Goal: Task Accomplishment & Management: Use online tool/utility

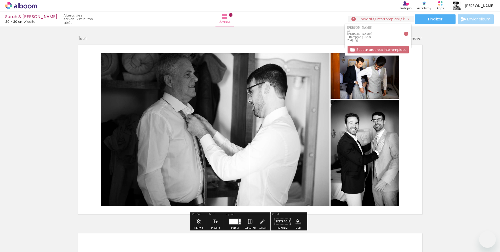
click at [406, 20] on iron-icon at bounding box center [408, 19] width 6 height 6
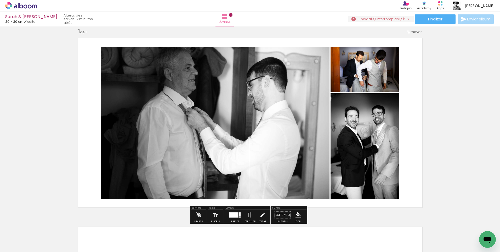
scroll to position [0, 1701]
click at [406, 20] on iron-icon at bounding box center [408, 19] width 6 height 6
click at [13, 125] on div "Inserir lâmina 1 de 1" at bounding box center [250, 210] width 500 height 377
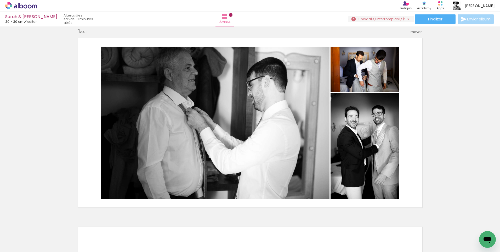
scroll to position [0, 0]
drag, startPoint x: 66, startPoint y: 247, endPoint x: 58, endPoint y: 247, distance: 7.9
click at [58, 247] on quentale-thumb at bounding box center [52, 234] width 29 height 30
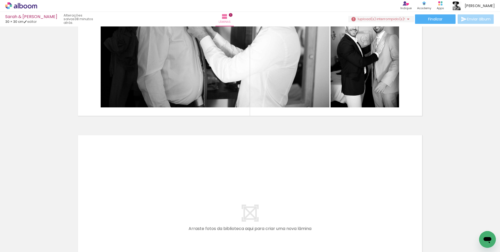
scroll to position [111, 0]
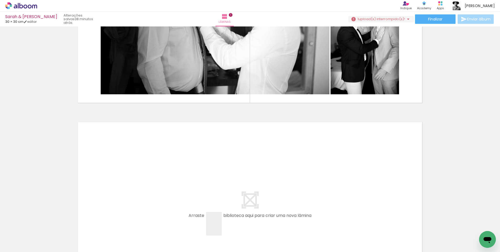
drag, startPoint x: 222, startPoint y: 227, endPoint x: 280, endPoint y: 238, distance: 59.1
click at [223, 175] on quentale-workspace at bounding box center [250, 126] width 500 height 252
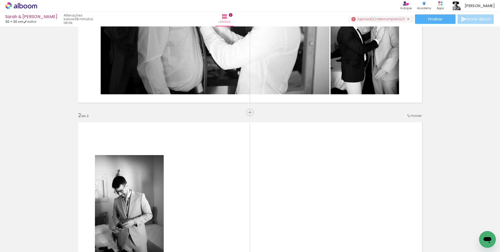
scroll to position [195, 0]
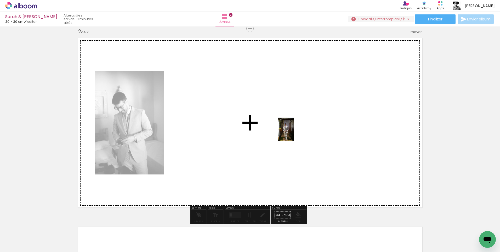
drag, startPoint x: 334, startPoint y: 236, endPoint x: 294, endPoint y: 133, distance: 110.3
click at [294, 133] on quentale-workspace at bounding box center [250, 126] width 500 height 252
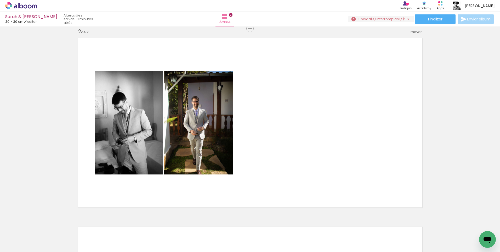
scroll to position [0, 1832]
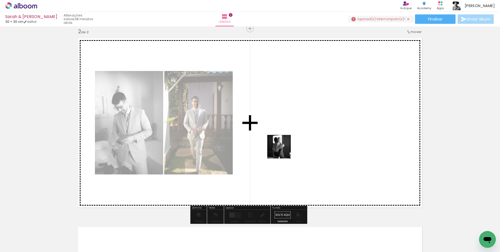
drag, startPoint x: 251, startPoint y: 234, endPoint x: 283, endPoint y: 150, distance: 90.4
click at [283, 150] on quentale-workspace at bounding box center [250, 126] width 500 height 252
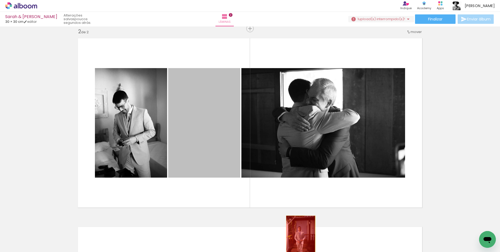
drag, startPoint x: 201, startPoint y: 125, endPoint x: 299, endPoint y: 235, distance: 147.0
click at [299, 235] on quentale-workspace at bounding box center [250, 126] width 500 height 252
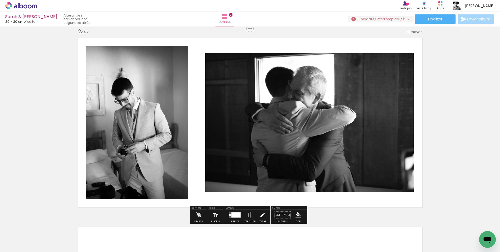
click at [239, 213] on div at bounding box center [236, 214] width 9 height 5
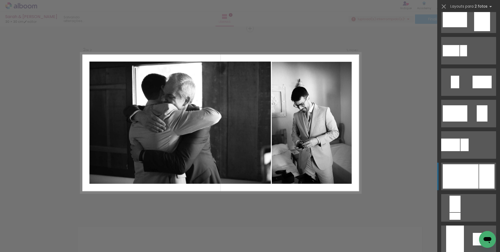
scroll to position [131, 0]
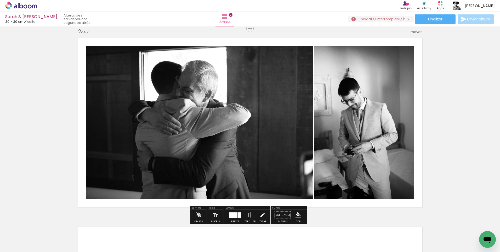
click at [250, 214] on iron-icon at bounding box center [250, 215] width 6 height 10
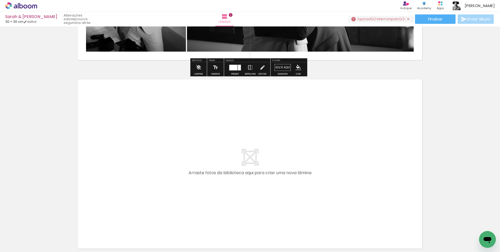
scroll to position [393, 0]
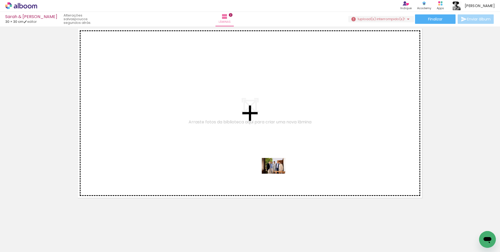
drag, startPoint x: 273, startPoint y: 239, endPoint x: 278, endPoint y: 172, distance: 67.2
click at [278, 172] on quentale-workspace at bounding box center [250, 126] width 500 height 252
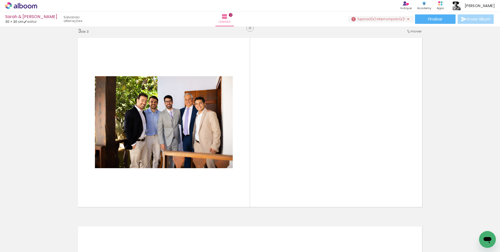
scroll to position [383, 0]
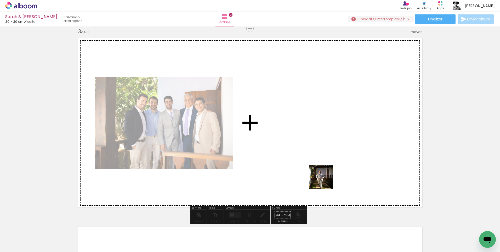
drag, startPoint x: 334, startPoint y: 238, endPoint x: 391, endPoint y: 250, distance: 58.7
click at [325, 180] on quentale-workspace at bounding box center [250, 126] width 500 height 252
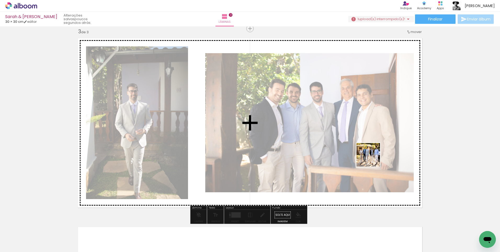
drag, startPoint x: 389, startPoint y: 236, endPoint x: 372, endPoint y: 159, distance: 79.2
click at [372, 159] on quentale-workspace at bounding box center [250, 126] width 500 height 252
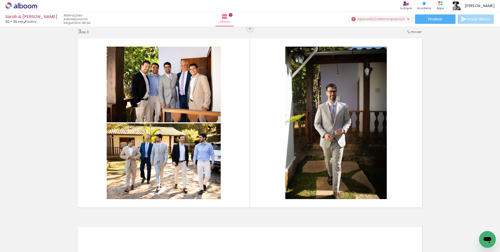
scroll to position [0, 1946]
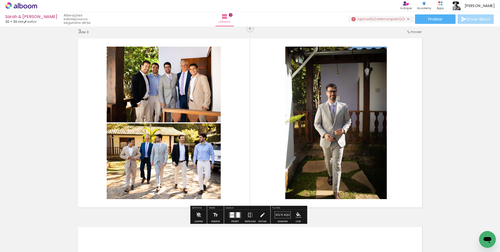
drag, startPoint x: 252, startPoint y: 233, endPoint x: 250, endPoint y: 119, distance: 113.8
click at [250, 119] on quentale-workspace at bounding box center [250, 126] width 500 height 252
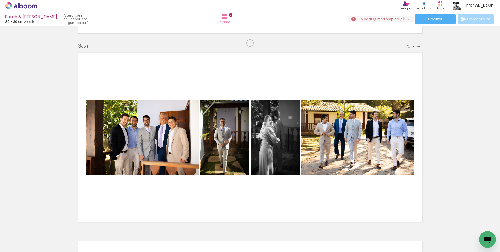
scroll to position [383, 0]
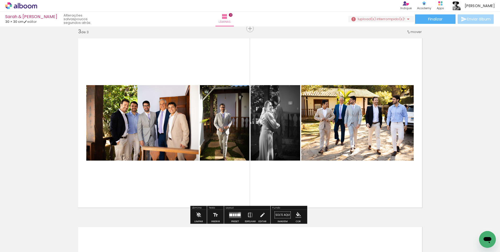
click at [238, 213] on quentale-layouter at bounding box center [235, 215] width 12 height 6
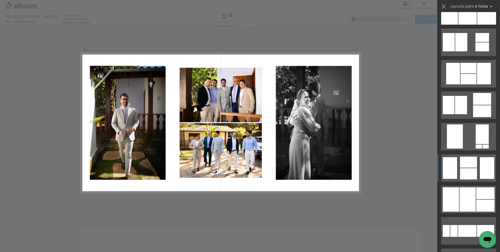
scroll to position [497, 0]
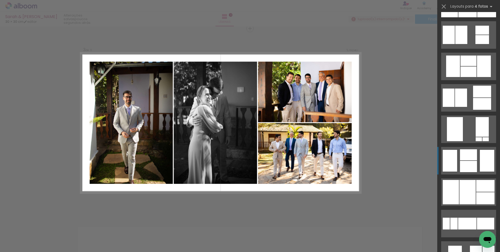
click at [463, 160] on div at bounding box center [468, 154] width 17 height 11
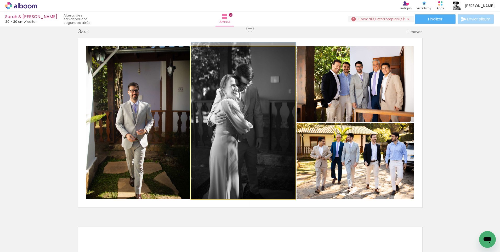
drag, startPoint x: 222, startPoint y: 146, endPoint x: 231, endPoint y: 141, distance: 10.2
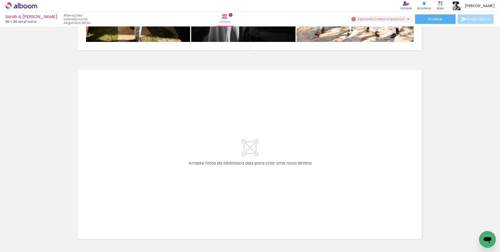
scroll to position [0, 1619]
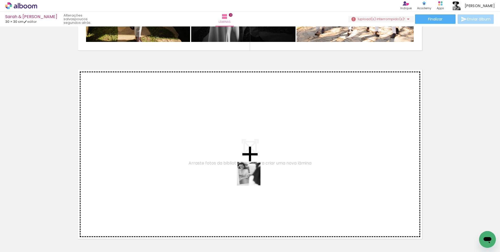
drag, startPoint x: 250, startPoint y: 233, endPoint x: 255, endPoint y: 165, distance: 67.6
click at [255, 165] on quentale-workspace at bounding box center [250, 126] width 500 height 252
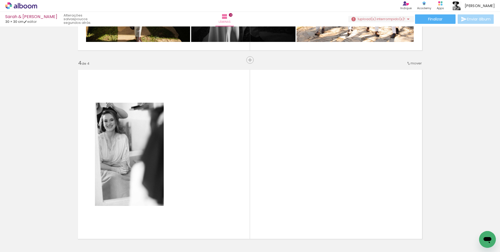
scroll to position [572, 0]
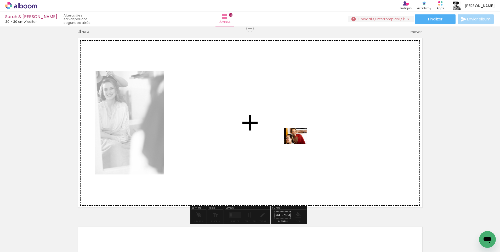
drag, startPoint x: 282, startPoint y: 239, endPoint x: 300, endPoint y: 144, distance: 96.5
click at [300, 144] on quentale-workspace at bounding box center [250, 126] width 500 height 252
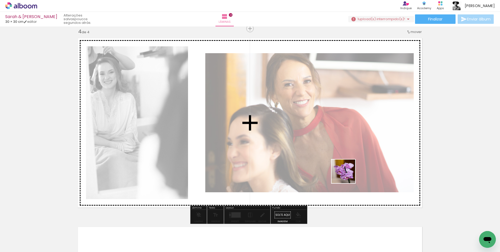
drag, startPoint x: 316, startPoint y: 238, endPoint x: 351, endPoint y: 168, distance: 78.0
click at [350, 168] on quentale-workspace at bounding box center [250, 126] width 500 height 252
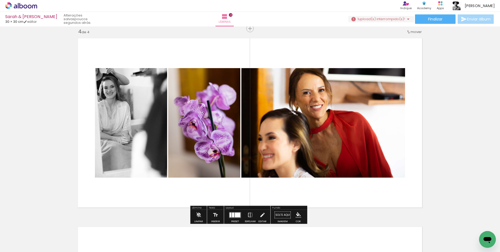
click at [238, 215] on div at bounding box center [237, 214] width 5 height 5
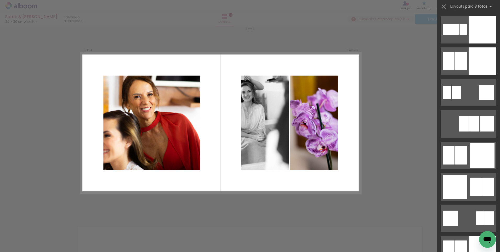
scroll to position [1360, 0]
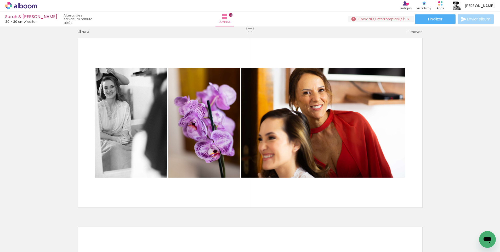
scroll to position [0, 1793]
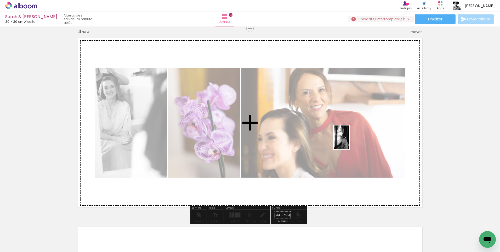
drag, startPoint x: 347, startPoint y: 233, endPoint x: 350, endPoint y: 141, distance: 92.4
click at [350, 141] on quentale-workspace at bounding box center [250, 126] width 500 height 252
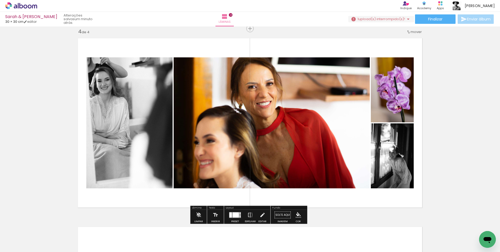
click at [233, 213] on div at bounding box center [236, 214] width 7 height 5
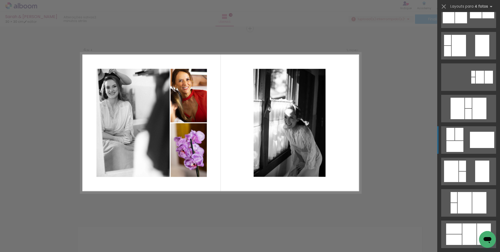
scroll to position [2590, 0]
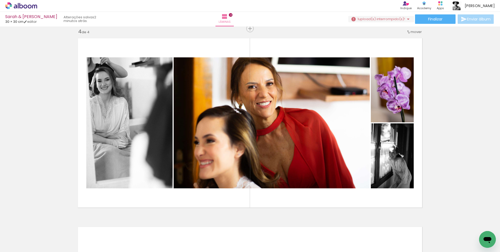
scroll to position [0, 1817]
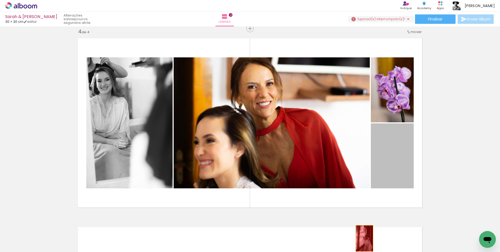
drag, startPoint x: 394, startPoint y: 154, endPoint x: 363, endPoint y: 238, distance: 89.4
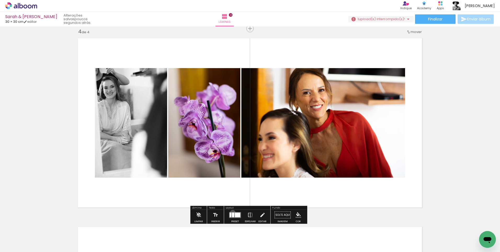
click at [232, 212] on div at bounding box center [233, 214] width 2 height 5
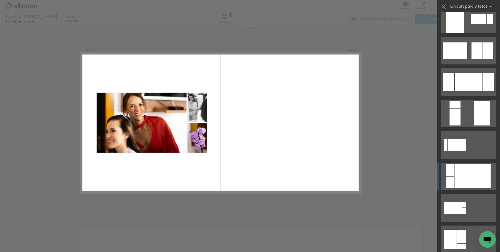
scroll to position [131, 0]
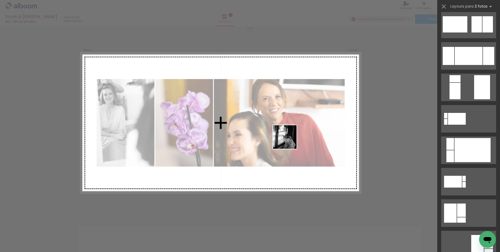
drag, startPoint x: 314, startPoint y: 224, endPoint x: 289, endPoint y: 140, distance: 87.6
click at [289, 140] on quentale-workspace at bounding box center [250, 126] width 500 height 252
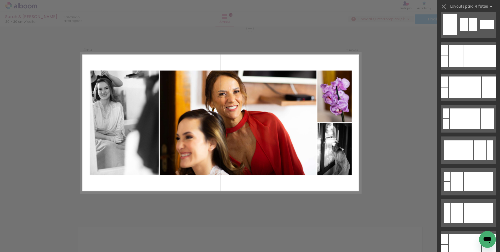
scroll to position [0, 0]
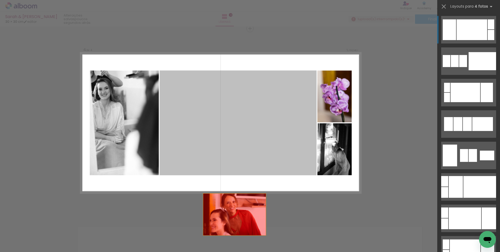
drag, startPoint x: 272, startPoint y: 134, endPoint x: 235, endPoint y: 225, distance: 98.3
click at [232, 238] on quentale-workspace at bounding box center [250, 126] width 500 height 252
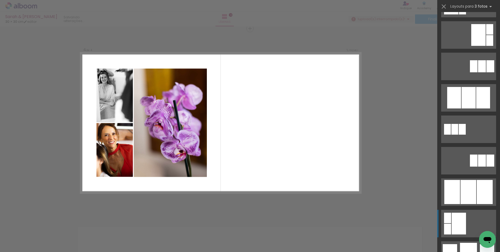
scroll to position [262, 0]
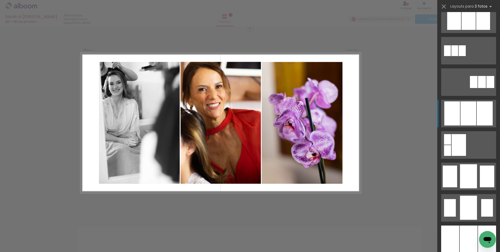
click at [467, 30] on div at bounding box center [469, 18] width 14 height 21
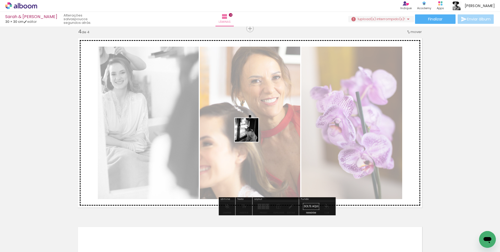
drag, startPoint x: 318, startPoint y: 239, endPoint x: 249, endPoint y: 125, distance: 132.5
click at [249, 125] on quentale-workspace at bounding box center [250, 126] width 500 height 252
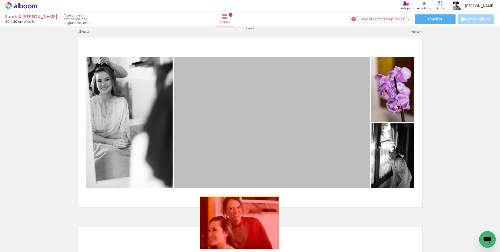
drag, startPoint x: 272, startPoint y: 142, endPoint x: 236, endPoint y: 228, distance: 92.9
click at [236, 228] on quentale-workspace at bounding box center [250, 126] width 500 height 252
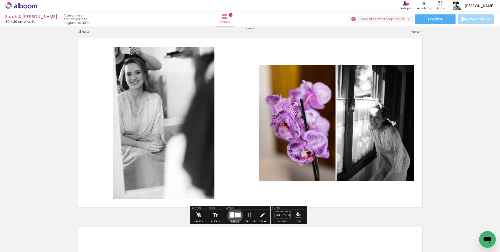
click at [234, 215] on quentale-layouter at bounding box center [235, 215] width 12 height 6
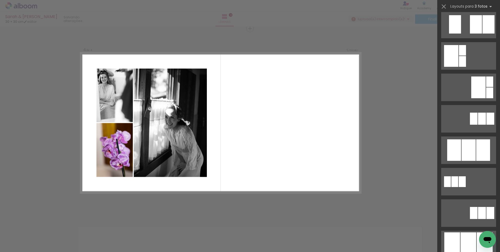
scroll to position [209, 0]
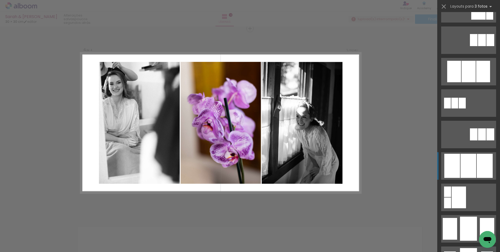
click at [464, 82] on div at bounding box center [469, 71] width 14 height 21
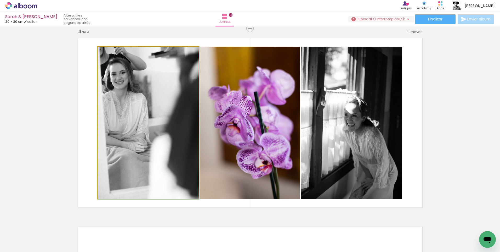
drag, startPoint x: 159, startPoint y: 127, endPoint x: 285, endPoint y: 123, distance: 125.9
click at [0, 0] on slot at bounding box center [0, 0] width 0 height 0
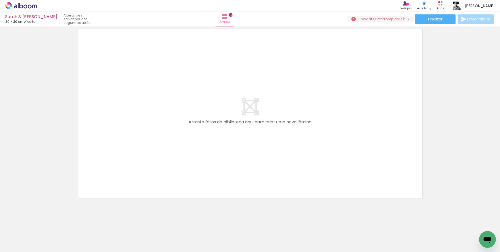
scroll to position [0, 1634]
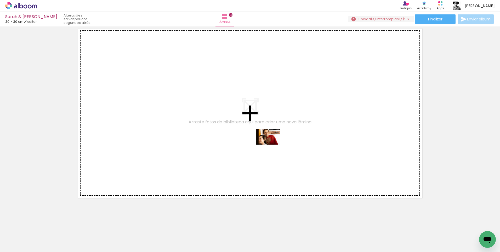
drag, startPoint x: 275, startPoint y: 237, endPoint x: 272, endPoint y: 144, distance: 92.2
click at [272, 144] on quentale-workspace at bounding box center [250, 126] width 500 height 252
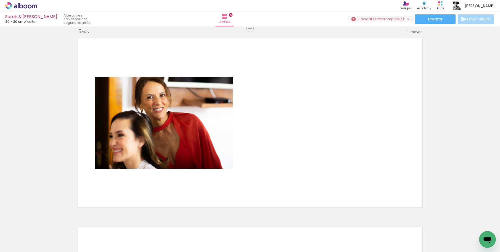
scroll to position [0, 1942]
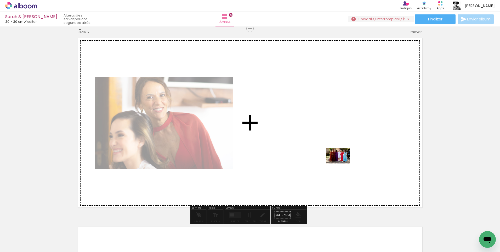
drag, startPoint x: 342, startPoint y: 235, endPoint x: 342, endPoint y: 163, distance: 72.2
click at [342, 163] on quentale-workspace at bounding box center [250, 126] width 500 height 252
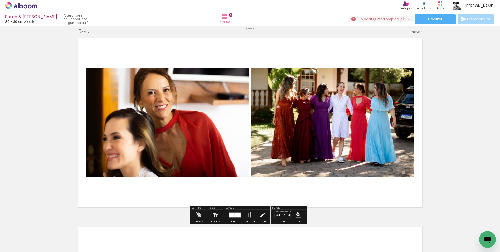
click at [237, 211] on div at bounding box center [235, 215] width 14 height 10
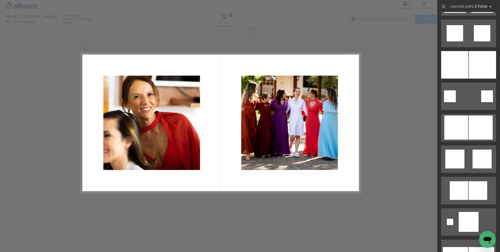
scroll to position [1413, 0]
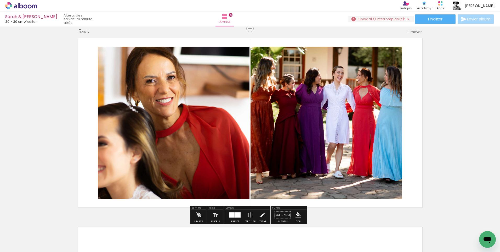
click at [369, 114] on quentale-photo at bounding box center [327, 123] width 152 height 152
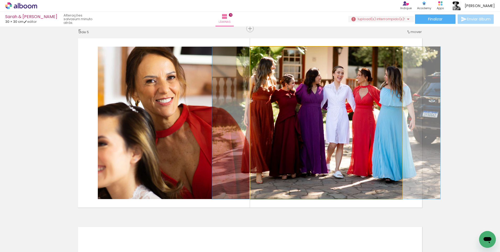
click at [369, 114] on quentale-photo at bounding box center [327, 123] width 152 height 152
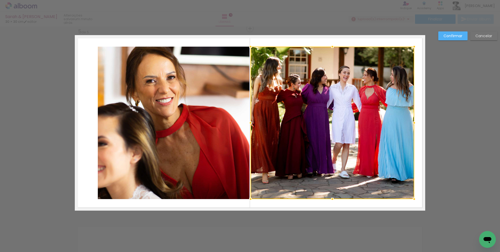
drag, startPoint x: 399, startPoint y: 120, endPoint x: 407, endPoint y: 121, distance: 8.6
click at [409, 121] on div at bounding box center [414, 122] width 10 height 10
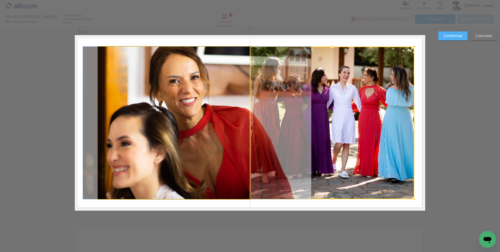
drag, startPoint x: 183, startPoint y: 129, endPoint x: 206, endPoint y: 129, distance: 23.5
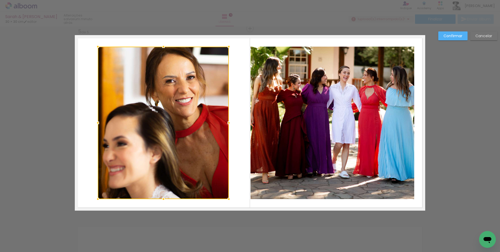
drag, startPoint x: 249, startPoint y: 123, endPoint x: 228, endPoint y: 122, distance: 20.7
click at [228, 122] on div at bounding box center [229, 122] width 10 height 10
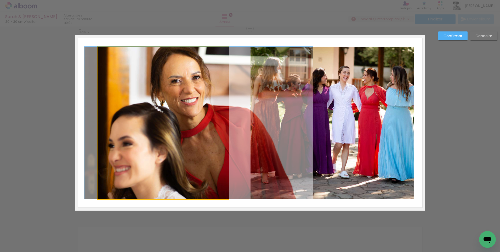
drag, startPoint x: 202, startPoint y: 126, endPoint x: 208, endPoint y: 126, distance: 5.5
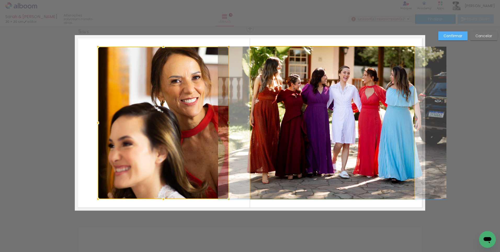
click at [259, 125] on quentale-photo at bounding box center [333, 123] width 164 height 152
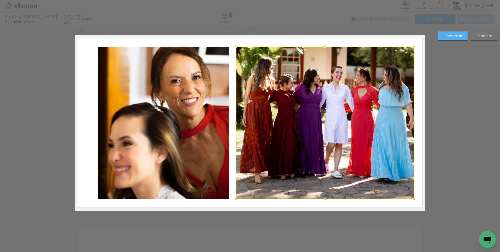
drag, startPoint x: 249, startPoint y: 123, endPoint x: 234, endPoint y: 123, distance: 14.7
click at [234, 123] on div at bounding box center [236, 122] width 10 height 10
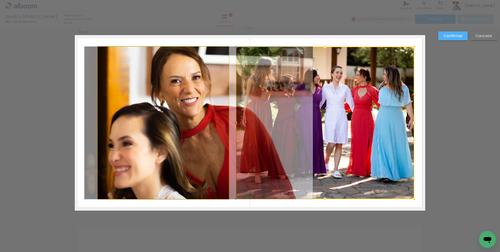
click at [201, 109] on quentale-photo at bounding box center [163, 123] width 131 height 152
click at [236, 109] on div at bounding box center [325, 123] width 178 height 152
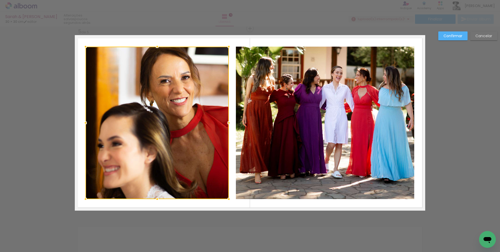
drag, startPoint x: 97, startPoint y: 123, endPoint x: 85, endPoint y: 122, distance: 12.4
click at [85, 122] on div at bounding box center [85, 122] width 10 height 10
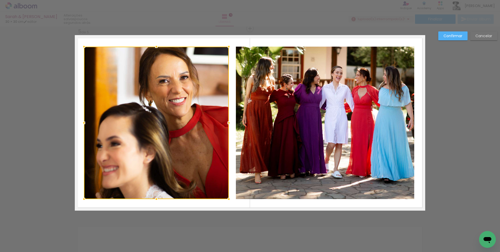
click at [83, 121] on div at bounding box center [84, 122] width 10 height 10
click at [76, 88] on quentale-layouter at bounding box center [250, 122] width 351 height 175
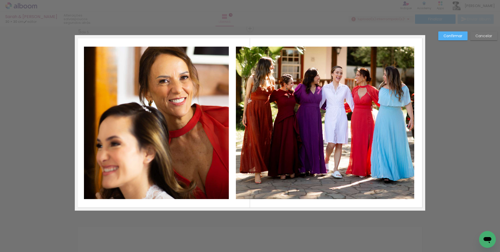
click at [176, 64] on quentale-photo at bounding box center [156, 123] width 145 height 152
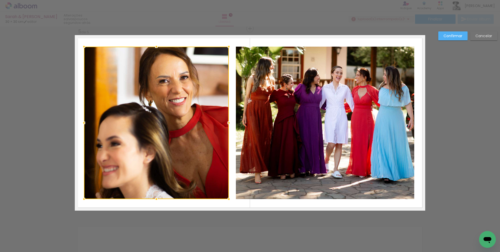
click at [79, 76] on quentale-layouter at bounding box center [250, 122] width 351 height 175
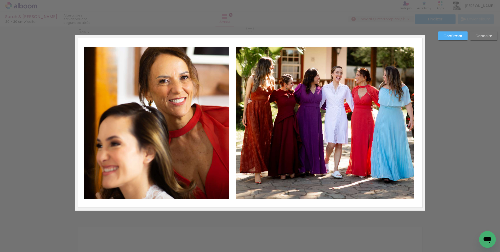
click at [98, 128] on quentale-photo at bounding box center [156, 123] width 145 height 152
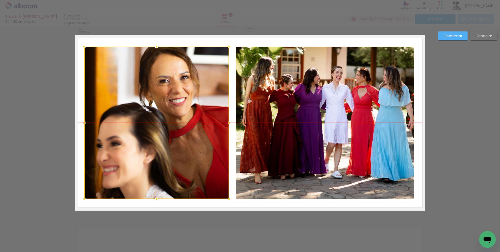
click at [98, 139] on div at bounding box center [156, 123] width 145 height 152
click at [79, 133] on quentale-layouter at bounding box center [250, 122] width 351 height 175
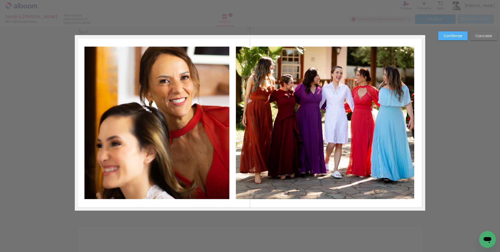
drag, startPoint x: 79, startPoint y: 133, endPoint x: 74, endPoint y: 112, distance: 22.0
click at [75, 112] on quentale-layouter at bounding box center [250, 122] width 351 height 175
click at [91, 111] on quentale-photo at bounding box center [157, 123] width 145 height 152
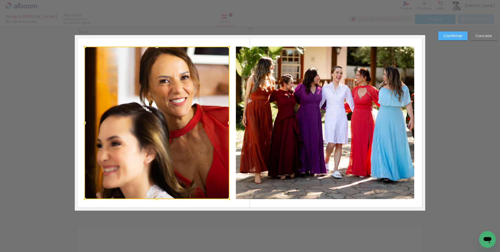
click at [91, 111] on div at bounding box center [157, 123] width 145 height 152
click at [79, 122] on div at bounding box center [84, 122] width 10 height 10
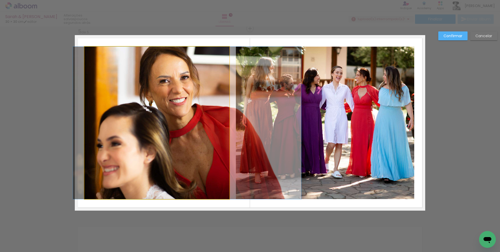
click at [85, 122] on quentale-photo at bounding box center [157, 123] width 145 height 152
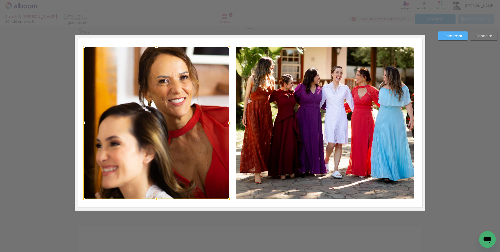
click at [82, 122] on div at bounding box center [83, 122] width 10 height 10
click at [380, 107] on quentale-photo at bounding box center [325, 123] width 178 height 152
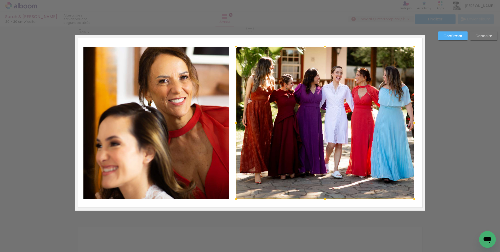
click at [380, 107] on div at bounding box center [325, 123] width 178 height 152
click at [374, 120] on div at bounding box center [325, 123] width 178 height 152
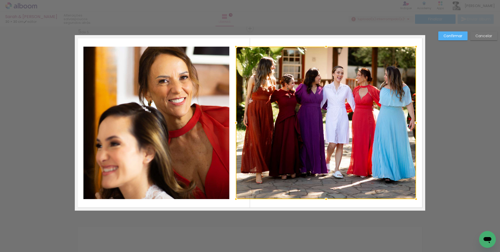
click at [413, 122] on div at bounding box center [416, 122] width 10 height 10
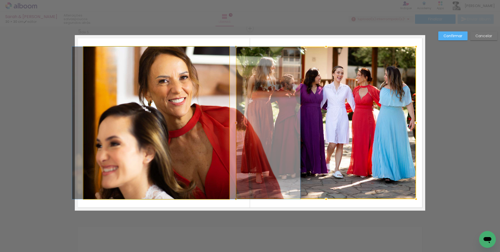
click at [92, 114] on quentale-photo at bounding box center [156, 123] width 146 height 152
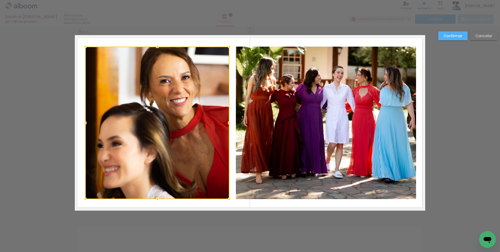
click at [85, 123] on div at bounding box center [85, 122] width 10 height 10
click at [417, 119] on quentale-layouter at bounding box center [250, 122] width 351 height 175
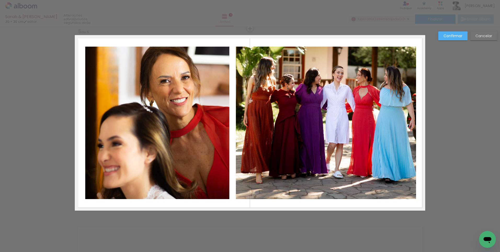
click at [408, 118] on quentale-photo at bounding box center [326, 123] width 180 height 152
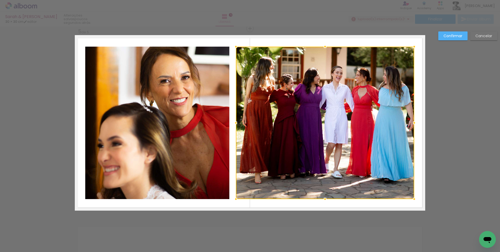
click at [412, 124] on div at bounding box center [414, 122] width 10 height 10
click at [411, 123] on div at bounding box center [414, 122] width 10 height 10
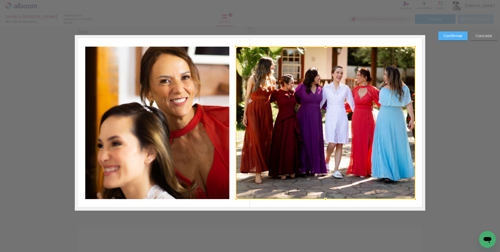
click at [414, 123] on div at bounding box center [415, 122] width 10 height 10
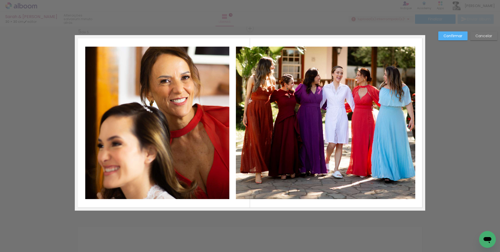
click at [405, 124] on quentale-photo at bounding box center [325, 123] width 179 height 152
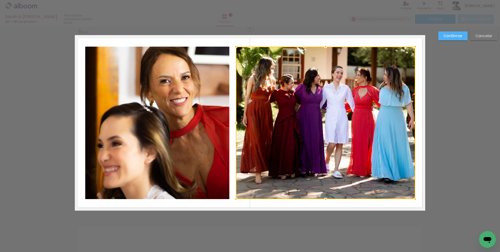
click at [198, 85] on quentale-photo at bounding box center [157, 123] width 144 height 152
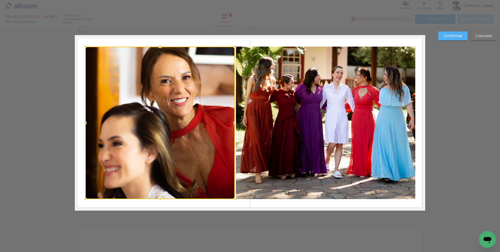
drag, startPoint x: 224, startPoint y: 124, endPoint x: 230, endPoint y: 123, distance: 5.5
click at [230, 123] on div at bounding box center [235, 122] width 10 height 10
click at [263, 130] on quentale-photo at bounding box center [325, 123] width 179 height 152
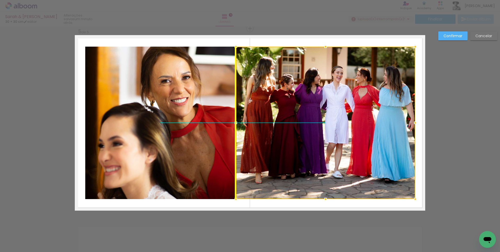
click at [313, 101] on div at bounding box center [325, 123] width 179 height 152
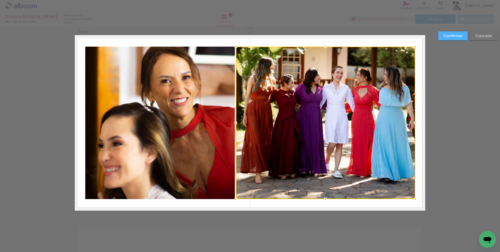
click at [193, 108] on quentale-photo at bounding box center [160, 123] width 150 height 152
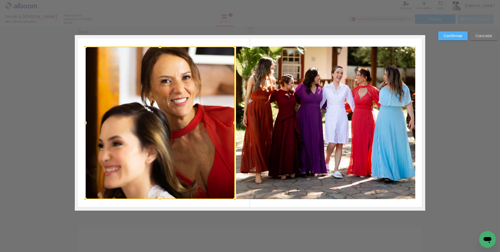
click at [317, 40] on quentale-layouter at bounding box center [250, 122] width 351 height 175
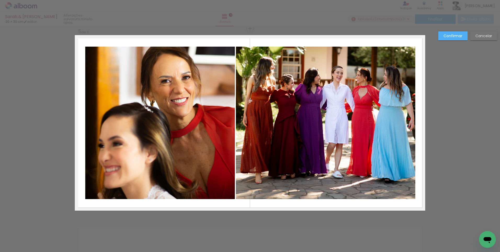
click at [351, 95] on quentale-photo at bounding box center [325, 123] width 179 height 152
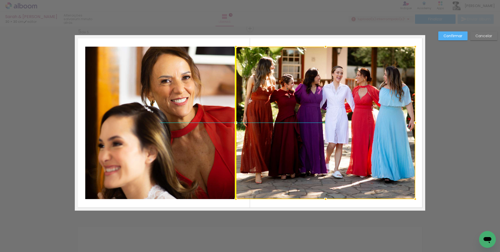
click at [351, 95] on div at bounding box center [325, 123] width 179 height 152
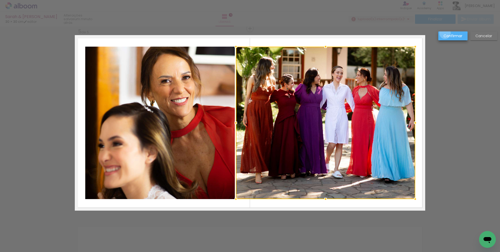
click at [0, 0] on slot "Confirmar" at bounding box center [0, 0] width 0 height 0
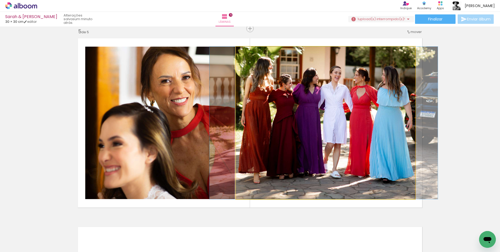
drag, startPoint x: 320, startPoint y: 89, endPoint x: 318, endPoint y: 95, distance: 6.3
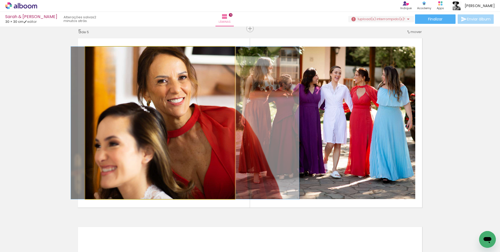
drag, startPoint x: 196, startPoint y: 106, endPoint x: 193, endPoint y: 106, distance: 3.7
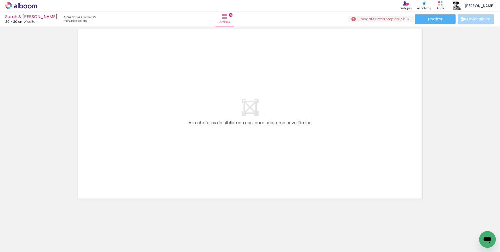
scroll to position [958, 0]
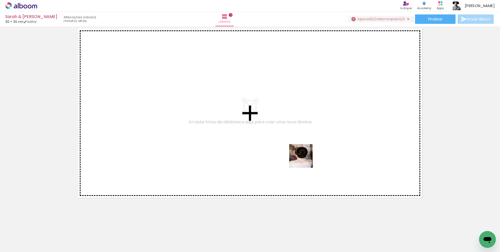
drag, startPoint x: 312, startPoint y: 237, endPoint x: 305, endPoint y: 160, distance: 77.8
click at [305, 160] on quentale-workspace at bounding box center [250, 126] width 500 height 252
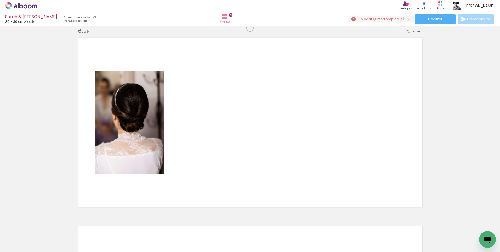
scroll to position [948, 0]
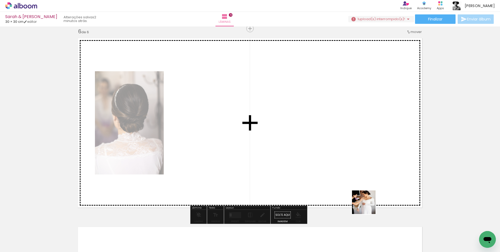
drag, startPoint x: 373, startPoint y: 238, endPoint x: 368, endPoint y: 206, distance: 32.6
click at [368, 206] on quentale-workspace at bounding box center [250, 126] width 500 height 252
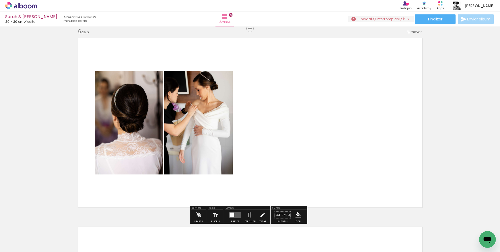
scroll to position [896, 0]
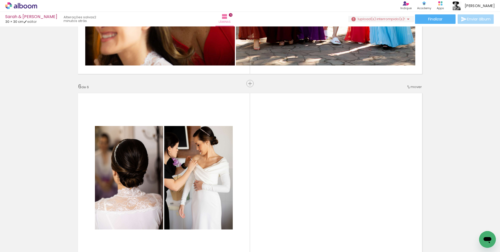
scroll to position [922, 0]
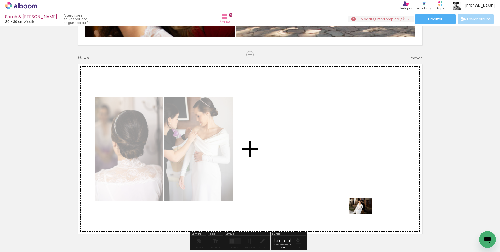
drag, startPoint x: 389, startPoint y: 237, endPoint x: 364, endPoint y: 214, distance: 33.7
click at [364, 214] on quentale-workspace at bounding box center [250, 126] width 500 height 252
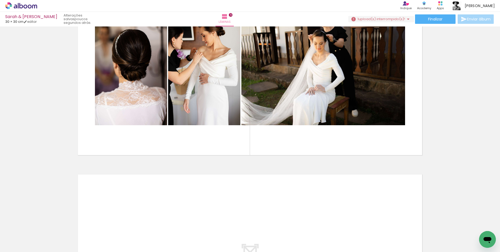
scroll to position [1027, 0]
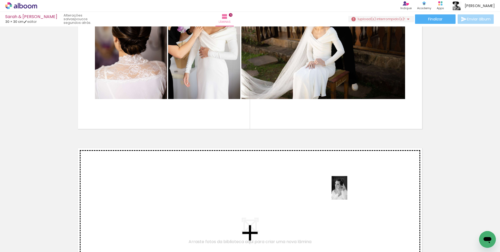
drag, startPoint x: 379, startPoint y: 240, endPoint x: 347, endPoint y: 192, distance: 57.8
click at [347, 192] on quentale-workspace at bounding box center [250, 126] width 500 height 252
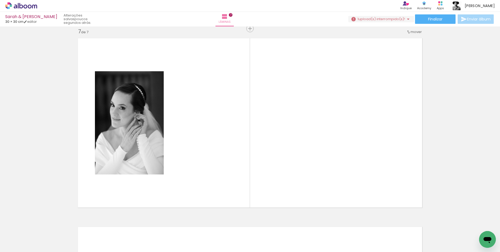
scroll to position [1137, 0]
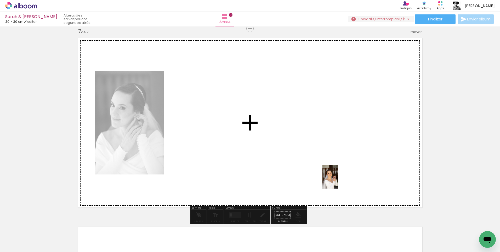
drag, startPoint x: 401, startPoint y: 239, endPoint x: 338, endPoint y: 181, distance: 86.1
click at [338, 181] on quentale-workspace at bounding box center [250, 126] width 500 height 252
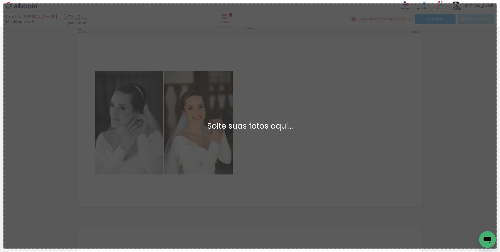
click at [342, 117] on div "Adicionar Fotos Solte suas fotos aqui..." at bounding box center [250, 126] width 493 height 244
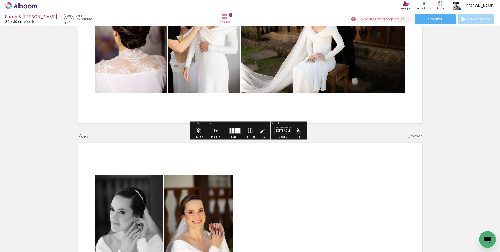
scroll to position [1006, 0]
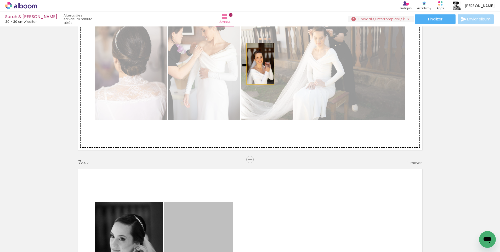
drag, startPoint x: 201, startPoint y: 213, endPoint x: 259, endPoint y: 62, distance: 162.4
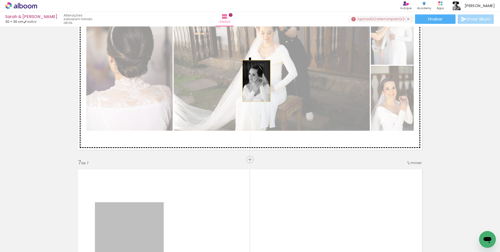
drag, startPoint x: 157, startPoint y: 215, endPoint x: 255, endPoint y: 81, distance: 166.3
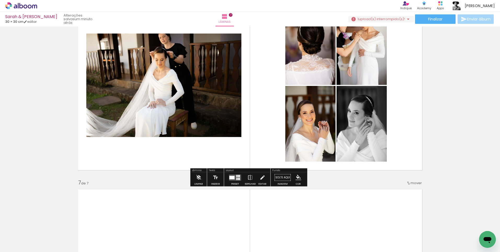
scroll to position [980, 0]
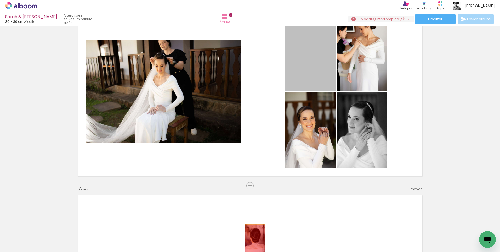
drag, startPoint x: 322, startPoint y: 56, endPoint x: 253, endPoint y: 239, distance: 195.8
click at [253, 239] on quentale-workspace at bounding box center [250, 126] width 500 height 252
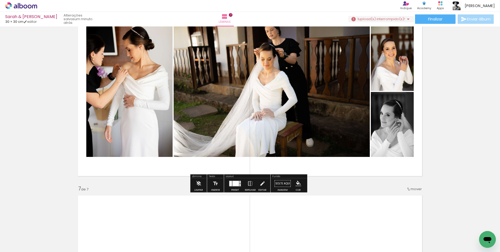
scroll to position [954, 0]
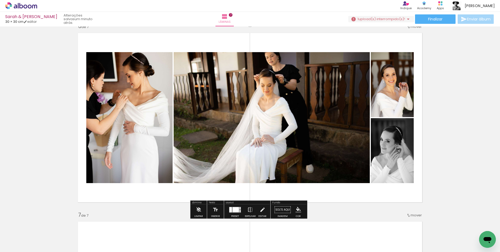
click at [234, 208] on div at bounding box center [236, 209] width 7 height 5
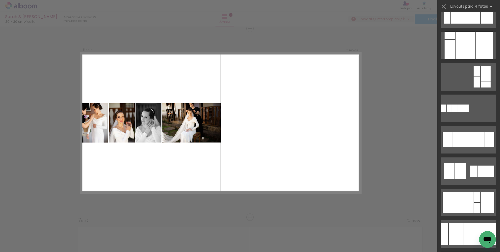
scroll to position [471, 0]
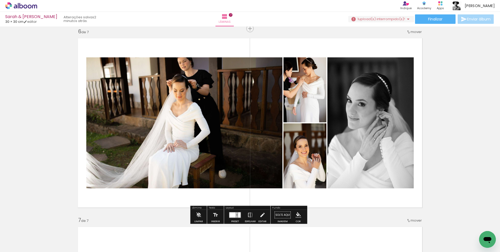
click at [240, 212] on quentale-layouter at bounding box center [235, 215] width 12 height 6
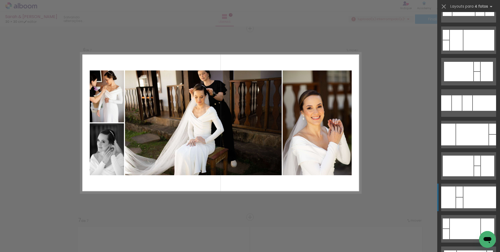
scroll to position [1141, 0]
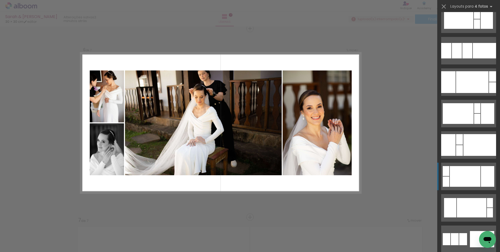
click at [458, 93] on div at bounding box center [472, 82] width 32 height 22
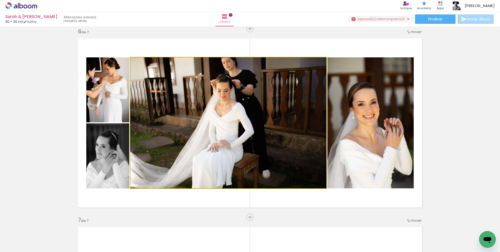
click at [227, 90] on quentale-photo at bounding box center [228, 122] width 196 height 131
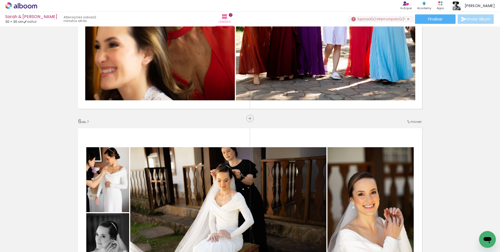
scroll to position [844, 0]
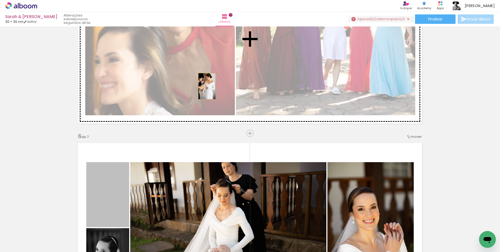
drag, startPoint x: 122, startPoint y: 183, endPoint x: 205, endPoint y: 86, distance: 128.0
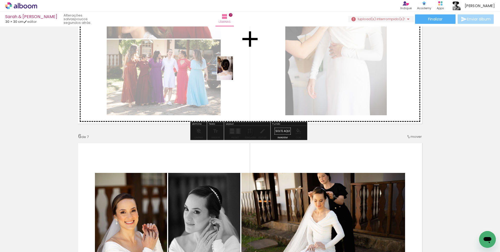
drag, startPoint x: 229, startPoint y: 237, endPoint x: 233, endPoint y: 72, distance: 165.1
click at [233, 72] on quentale-workspace at bounding box center [250, 126] width 500 height 252
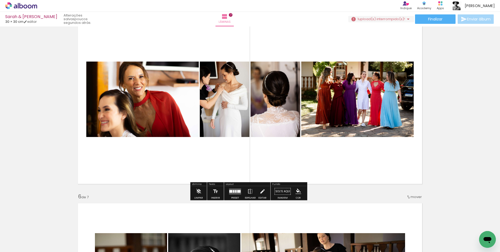
scroll to position [791, 0]
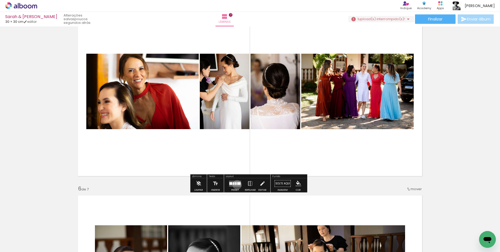
click at [236, 184] on quentale-layouter at bounding box center [235, 183] width 12 height 6
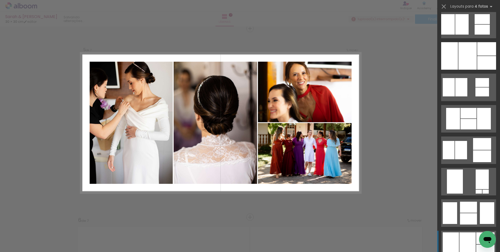
scroll to position [497, 0]
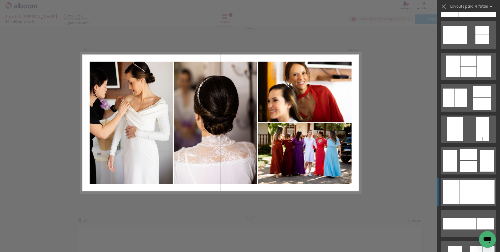
click at [460, 160] on div at bounding box center [468, 154] width 17 height 11
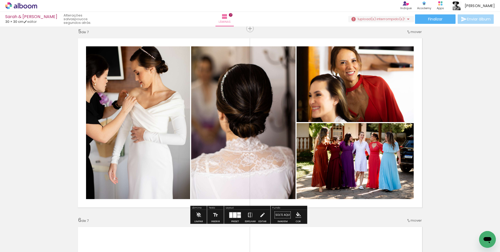
click at [250, 216] on iron-icon at bounding box center [250, 215] width 6 height 10
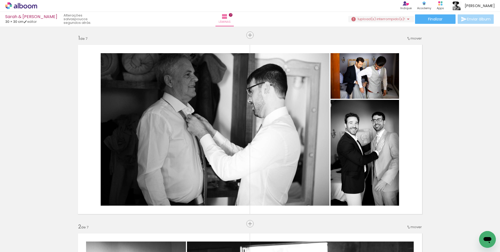
scroll to position [760, 0]
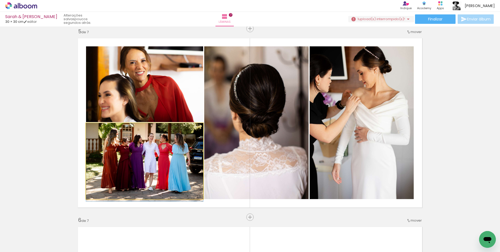
drag, startPoint x: 176, startPoint y: 144, endPoint x: 174, endPoint y: 155, distance: 11.2
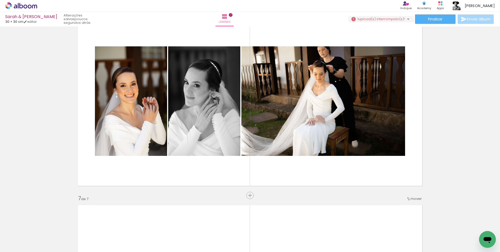
scroll to position [969, 0]
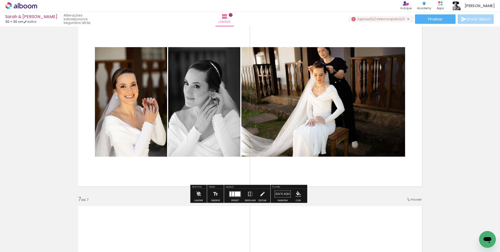
click at [237, 194] on div at bounding box center [237, 193] width 5 height 5
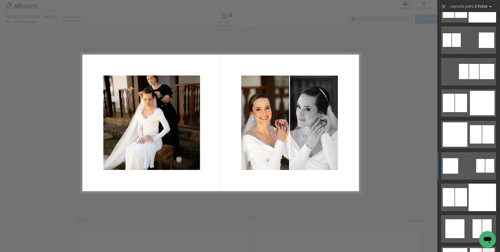
scroll to position [1360, 0]
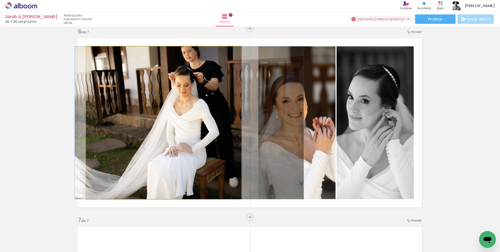
drag, startPoint x: 183, startPoint y: 97, endPoint x: 209, endPoint y: 110, distance: 28.8
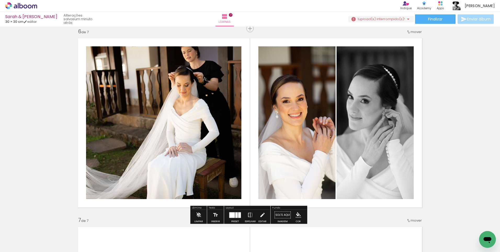
click at [290, 121] on quentale-photo at bounding box center [296, 122] width 77 height 153
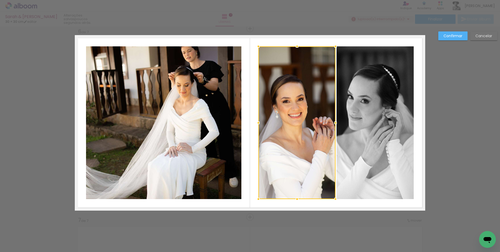
click at [286, 119] on div at bounding box center [296, 122] width 77 height 153
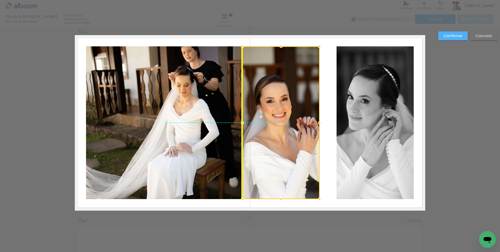
drag, startPoint x: 286, startPoint y: 119, endPoint x: 274, endPoint y: 118, distance: 12.6
click at [274, 118] on div at bounding box center [281, 122] width 77 height 153
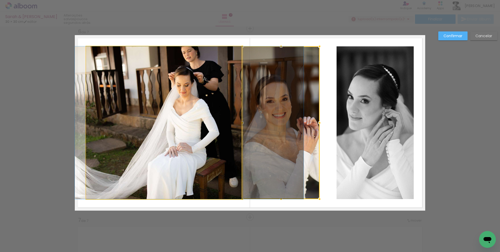
click at [196, 114] on quentale-photo at bounding box center [163, 122] width 155 height 153
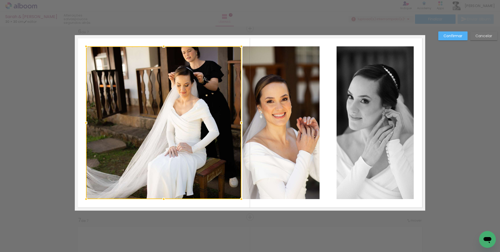
click at [240, 124] on div at bounding box center [241, 122] width 10 height 10
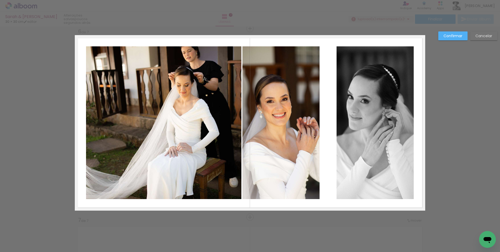
click at [305, 116] on quentale-photo at bounding box center [281, 122] width 77 height 153
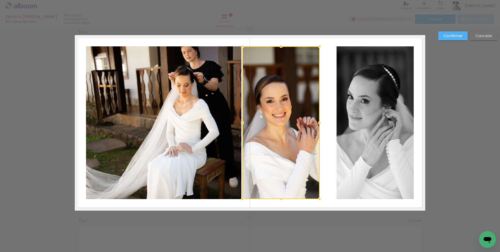
click at [305, 116] on div at bounding box center [281, 122] width 77 height 153
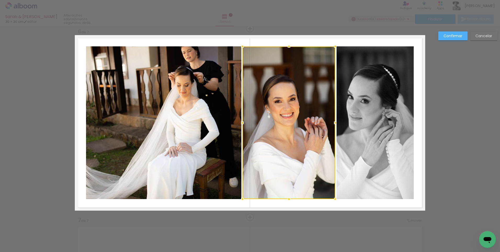
drag, startPoint x: 319, startPoint y: 121, endPoint x: 331, endPoint y: 121, distance: 12.3
click at [331, 121] on div at bounding box center [335, 122] width 10 height 10
click at [301, 111] on div at bounding box center [289, 122] width 93 height 153
click at [240, 118] on div at bounding box center [242, 122] width 10 height 10
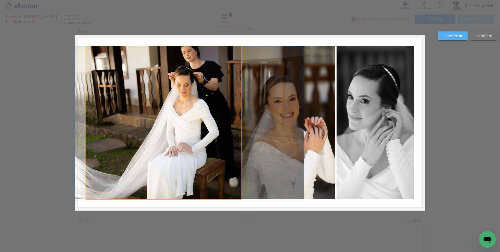
click at [225, 117] on quentale-photo at bounding box center [163, 122] width 155 height 153
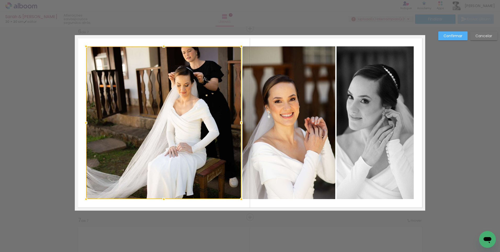
click at [283, 129] on quentale-photo at bounding box center [289, 122] width 93 height 153
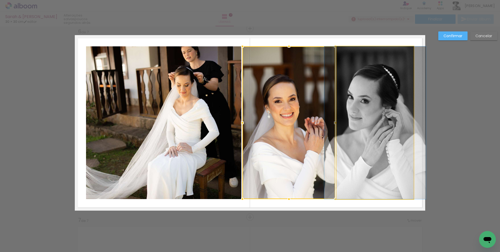
click at [386, 144] on quentale-photo at bounding box center [375, 122] width 77 height 153
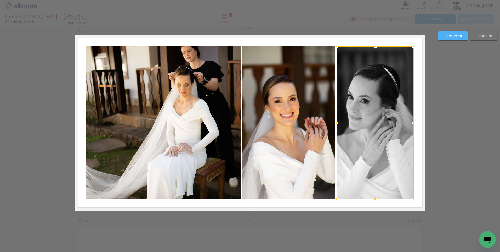
click at [376, 130] on div at bounding box center [375, 122] width 77 height 153
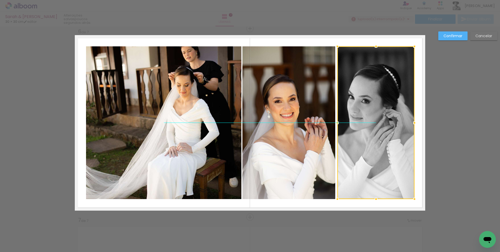
click at [395, 125] on div at bounding box center [375, 122] width 77 height 153
click at [0, 0] on slot "Cancelar" at bounding box center [0, 0] width 0 height 0
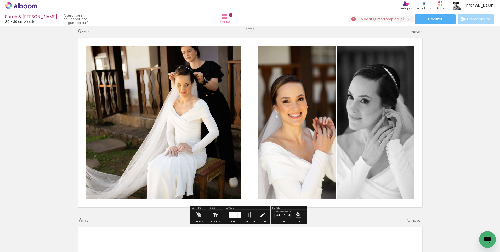
click at [240, 212] on div at bounding box center [239, 214] width 3 height 5
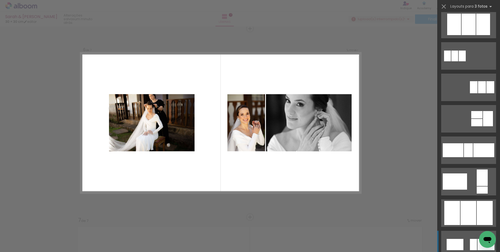
scroll to position [2349, 0]
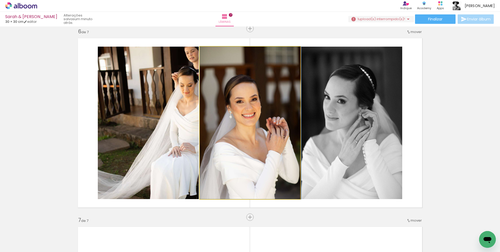
drag, startPoint x: 247, startPoint y: 119, endPoint x: 247, endPoint y: 116, distance: 3.2
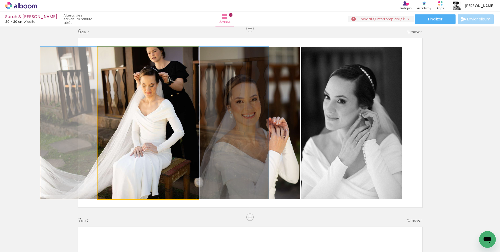
drag, startPoint x: 173, startPoint y: 109, endPoint x: 135, endPoint y: 100, distance: 39.3
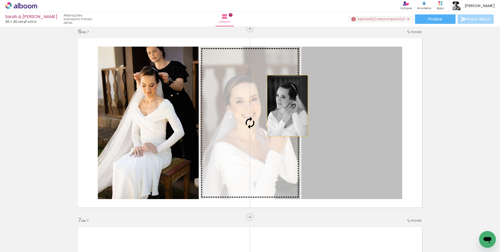
drag, startPoint x: 367, startPoint y: 110, endPoint x: 286, endPoint y: 106, distance: 81.2
click at [0, 0] on slot at bounding box center [0, 0] width 0 height 0
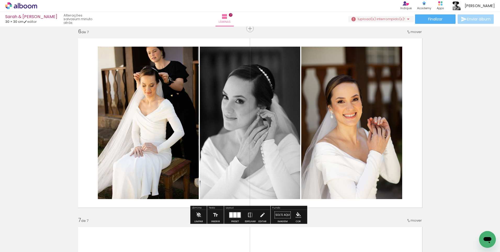
click at [411, 130] on quentale-layouter at bounding box center [250, 122] width 351 height 175
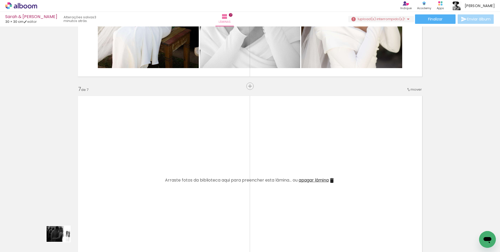
drag, startPoint x: 63, startPoint y: 247, endPoint x: 62, endPoint y: 241, distance: 6.1
click at [62, 241] on quentale-thumb at bounding box center [52, 234] width 29 height 30
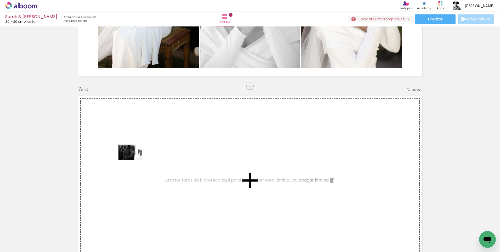
drag, startPoint x: 57, startPoint y: 239, endPoint x: 134, endPoint y: 160, distance: 110.6
click at [134, 160] on quentale-workspace at bounding box center [250, 126] width 500 height 252
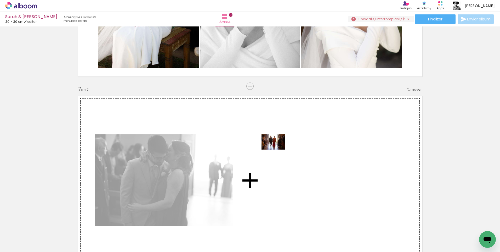
drag, startPoint x: 88, startPoint y: 236, endPoint x: 277, endPoint y: 149, distance: 208.4
click at [277, 149] on quentale-workspace at bounding box center [250, 126] width 500 height 252
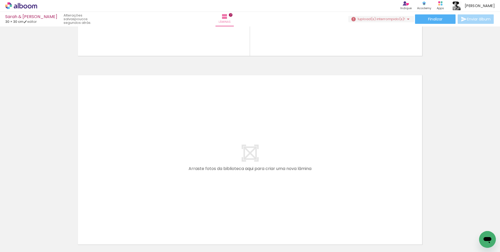
scroll to position [1288, 0]
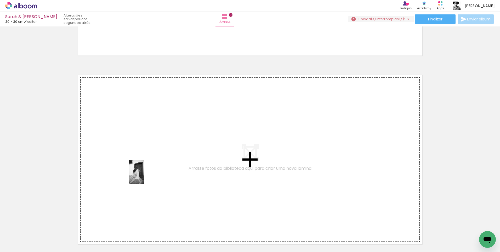
drag, startPoint x: 110, startPoint y: 240, endPoint x: 144, endPoint y: 176, distance: 72.9
click at [144, 176] on quentale-workspace at bounding box center [250, 126] width 500 height 252
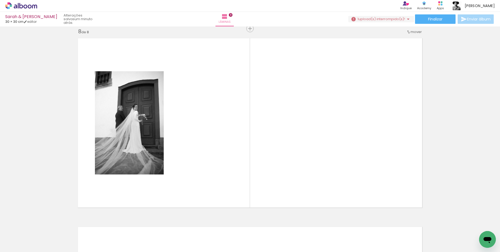
scroll to position [0, 2188]
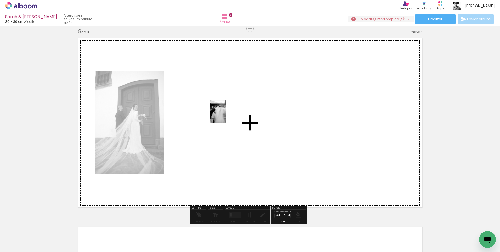
drag, startPoint x: 186, startPoint y: 241, endPoint x: 226, endPoint y: 115, distance: 131.9
click at [226, 115] on quentale-workspace at bounding box center [250, 126] width 500 height 252
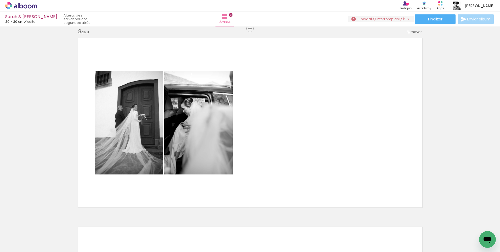
scroll to position [0, 2188]
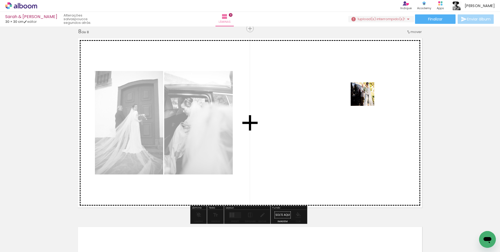
drag, startPoint x: 277, startPoint y: 237, endPoint x: 367, endPoint y: 98, distance: 165.7
click at [367, 98] on quentale-workspace at bounding box center [250, 126] width 500 height 252
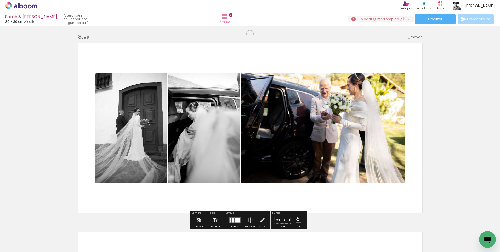
scroll to position [1325, 0]
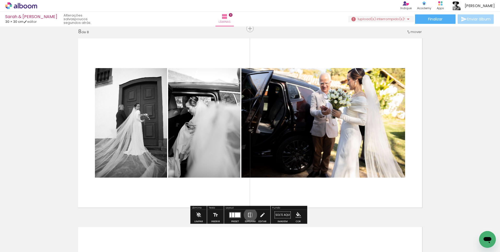
click at [249, 215] on iron-icon at bounding box center [250, 215] width 6 height 10
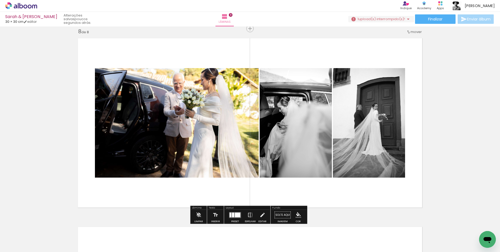
click at [238, 214] on div at bounding box center [237, 214] width 5 height 5
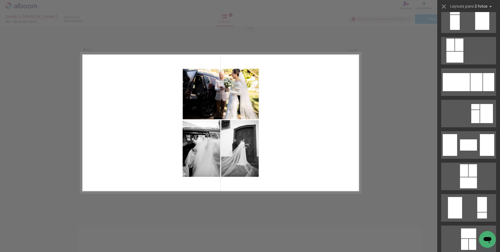
scroll to position [680, 0]
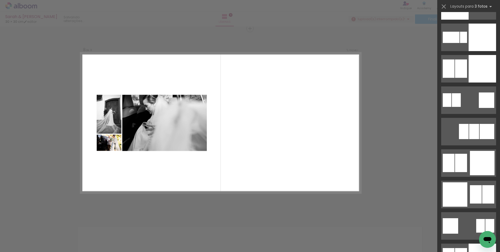
scroll to position [1465, 0]
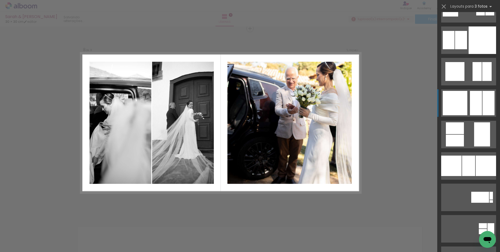
click at [479, 223] on div at bounding box center [483, 225] width 8 height 5
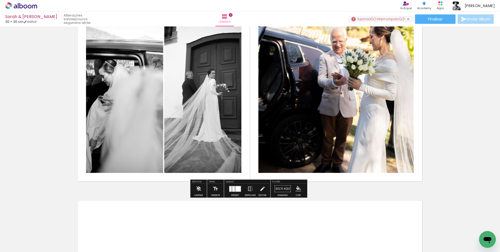
scroll to position [1325, 0]
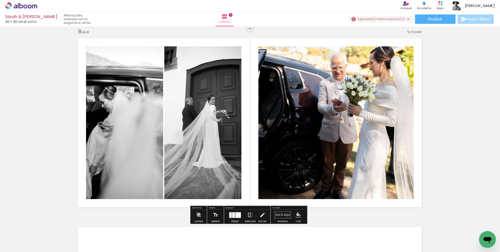
click at [351, 120] on quentale-photo at bounding box center [335, 122] width 155 height 153
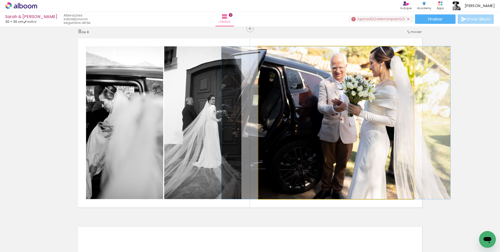
click at [351, 120] on quentale-photo at bounding box center [335, 122] width 155 height 153
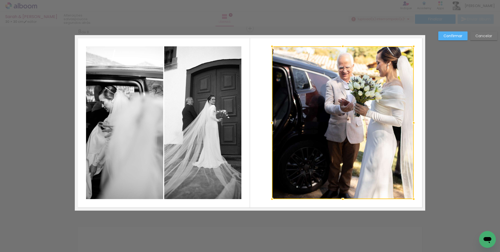
drag, startPoint x: 259, startPoint y: 123, endPoint x: 273, endPoint y: 122, distance: 13.6
click at [273, 122] on div at bounding box center [272, 122] width 10 height 10
click at [476, 40] on paper-button "Cancelar" at bounding box center [483, 35] width 27 height 9
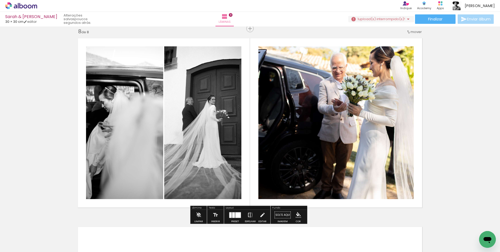
click at [249, 216] on iron-icon at bounding box center [250, 215] width 6 height 10
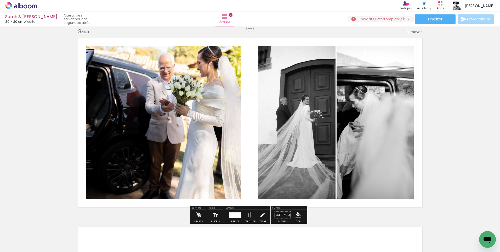
click at [239, 134] on quentale-photo at bounding box center [163, 122] width 155 height 153
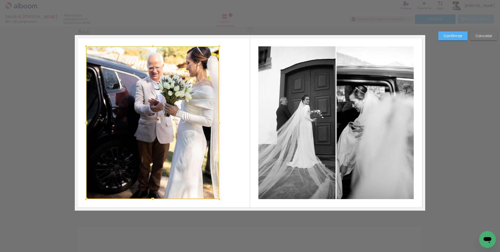
drag, startPoint x: 243, startPoint y: 121, endPoint x: 220, endPoint y: 120, distance: 22.3
click at [220, 120] on div at bounding box center [219, 122] width 10 height 10
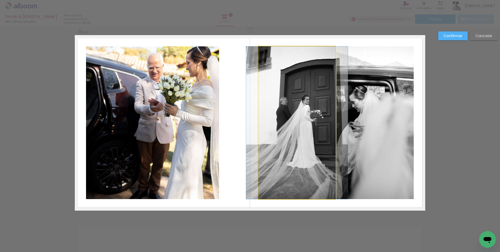
click at [267, 111] on quentale-photo at bounding box center [296, 122] width 77 height 153
click at [219, 111] on div at bounding box center [152, 122] width 133 height 153
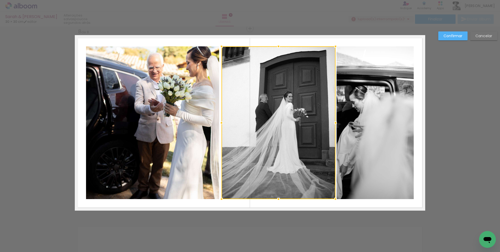
drag, startPoint x: 255, startPoint y: 123, endPoint x: 221, endPoint y: 122, distance: 34.0
click at [221, 122] on div at bounding box center [221, 122] width 10 height 10
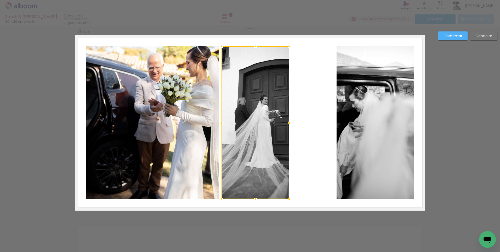
drag, startPoint x: 333, startPoint y: 123, endPoint x: 287, endPoint y: 123, distance: 46.3
click at [287, 123] on div at bounding box center [289, 122] width 10 height 10
click at [360, 117] on quentale-photo at bounding box center [375, 122] width 77 height 153
click at [289, 117] on div at bounding box center [256, 122] width 68 height 153
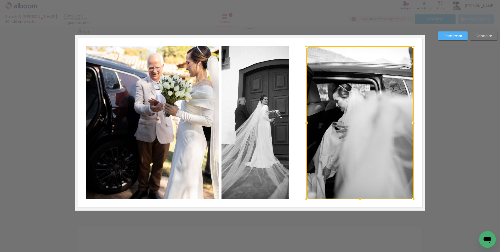
drag, startPoint x: 334, startPoint y: 122, endPoint x: 304, endPoint y: 123, distance: 30.4
click at [304, 123] on div at bounding box center [306, 122] width 10 height 10
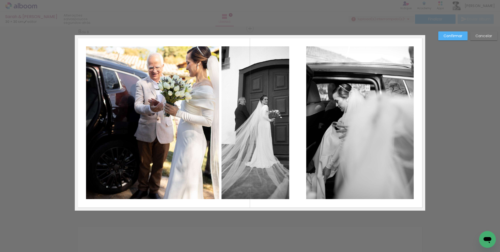
click at [269, 124] on quentale-photo at bounding box center [256, 122] width 68 height 153
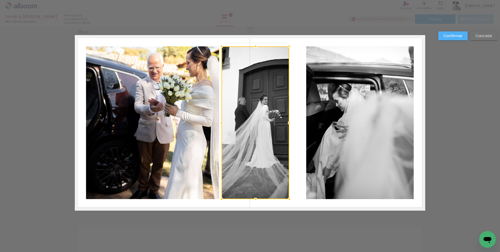
click at [269, 124] on div at bounding box center [256, 122] width 68 height 153
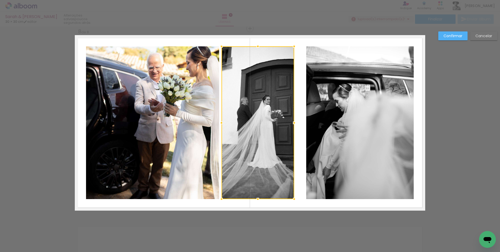
click at [292, 122] on div at bounding box center [294, 122] width 10 height 10
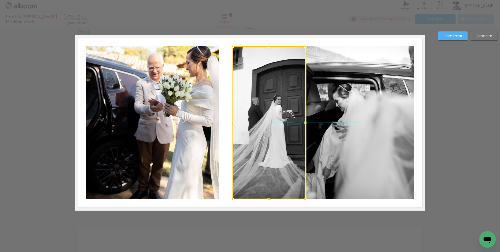
drag, startPoint x: 271, startPoint y: 125, endPoint x: 281, endPoint y: 124, distance: 9.4
click at [281, 124] on div at bounding box center [269, 122] width 73 height 153
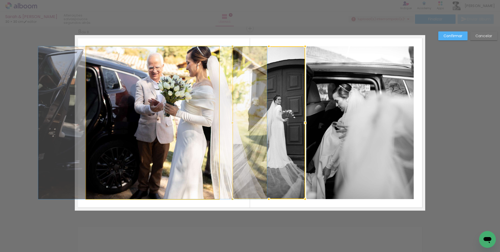
click at [206, 125] on quentale-photo at bounding box center [152, 122] width 133 height 153
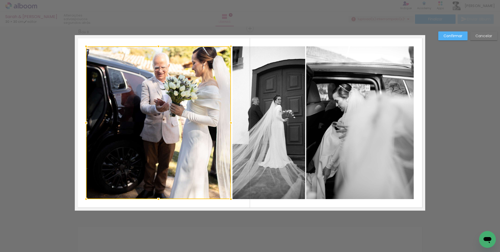
drag, startPoint x: 218, startPoint y: 122, endPoint x: 231, endPoint y: 122, distance: 13.3
click at [231, 122] on div at bounding box center [231, 122] width 10 height 10
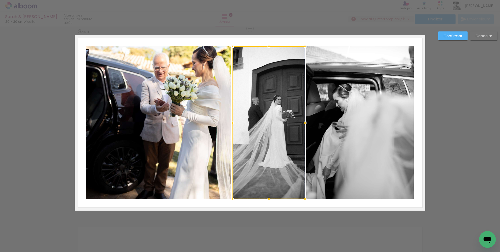
click at [354, 204] on quentale-layouter at bounding box center [250, 122] width 351 height 175
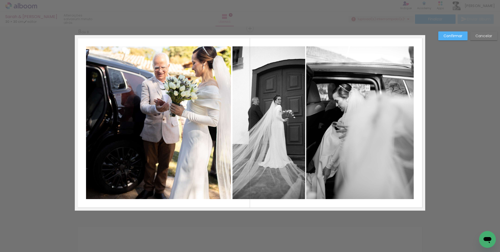
click at [311, 110] on quentale-photo at bounding box center [360, 122] width 108 height 153
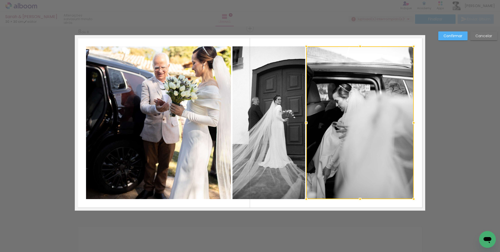
click at [311, 110] on div at bounding box center [360, 122] width 108 height 153
click at [306, 123] on div at bounding box center [306, 122] width 10 height 10
click at [193, 139] on quentale-photo at bounding box center [158, 122] width 145 height 153
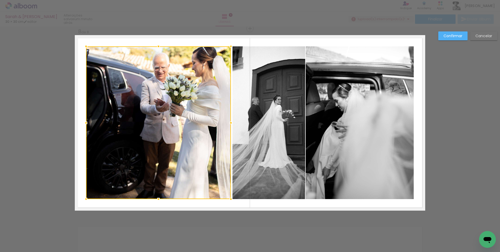
click at [285, 129] on quentale-photo at bounding box center [269, 122] width 73 height 153
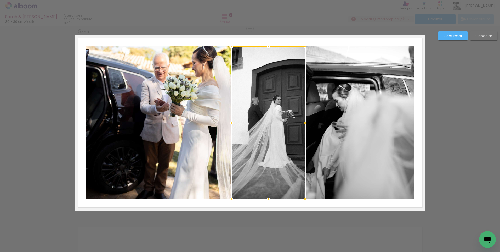
click at [232, 123] on div at bounding box center [232, 122] width 10 height 10
click at [240, 201] on quentale-layouter at bounding box center [250, 122] width 351 height 175
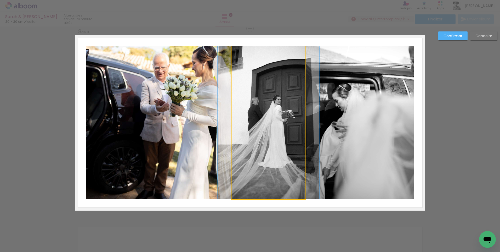
click at [253, 150] on quentale-photo at bounding box center [269, 122] width 74 height 153
click at [253, 150] on div at bounding box center [269, 122] width 74 height 153
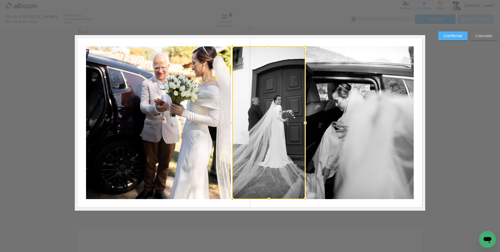
click at [232, 123] on div at bounding box center [232, 122] width 10 height 10
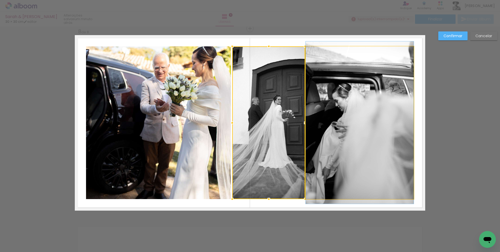
click at [373, 112] on quentale-photo at bounding box center [360, 122] width 108 height 153
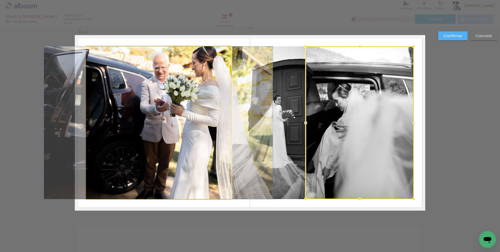
click at [212, 138] on quentale-photo at bounding box center [158, 122] width 145 height 153
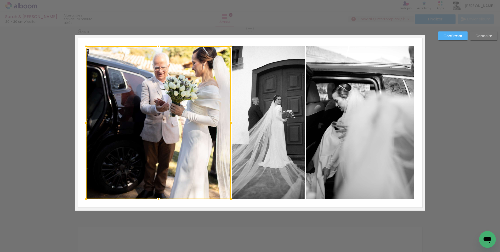
click at [296, 144] on quentale-photo at bounding box center [268, 122] width 73 height 153
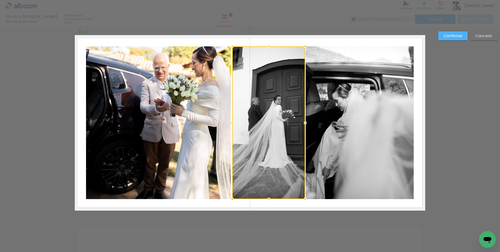
click at [322, 153] on quentale-photo at bounding box center [360, 122] width 108 height 153
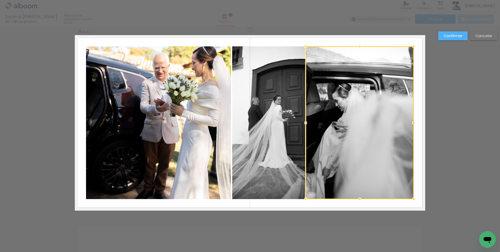
click at [299, 204] on quentale-layouter at bounding box center [250, 122] width 351 height 175
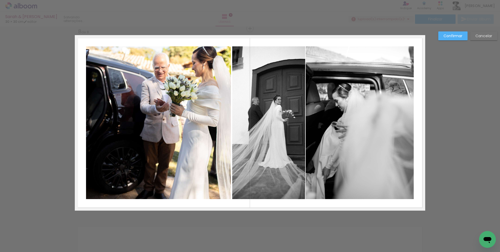
click at [0, 0] on slot "Confirmar" at bounding box center [0, 0] width 0 height 0
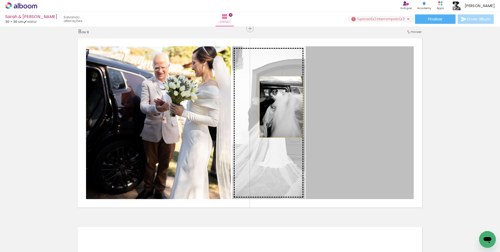
drag, startPoint x: 368, startPoint y: 114, endPoint x: 279, endPoint y: 107, distance: 88.8
click at [0, 0] on slot at bounding box center [0, 0] width 0 height 0
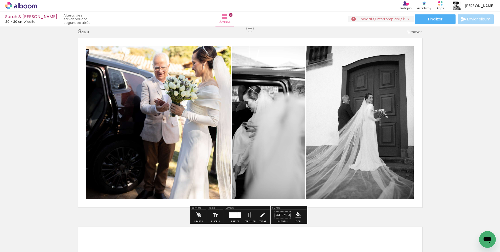
click at [268, 126] on quentale-photo at bounding box center [268, 122] width 73 height 153
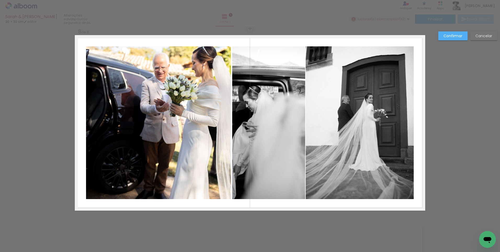
click at [317, 118] on quentale-photo at bounding box center [360, 122] width 108 height 153
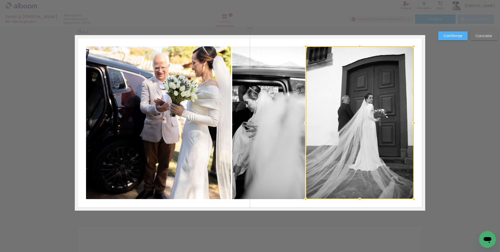
click at [317, 118] on div at bounding box center [360, 122] width 108 height 153
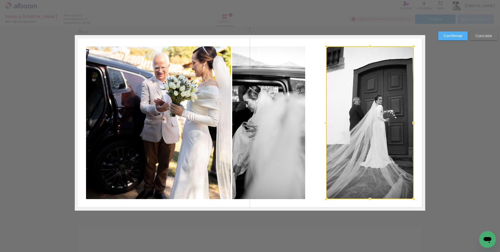
drag, startPoint x: 305, startPoint y: 122, endPoint x: 325, endPoint y: 123, distance: 20.4
click at [325, 123] on div at bounding box center [326, 122] width 10 height 10
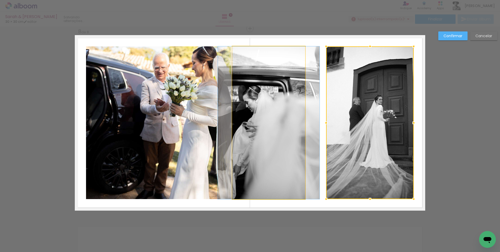
click at [284, 126] on quentale-photo at bounding box center [268, 122] width 73 height 153
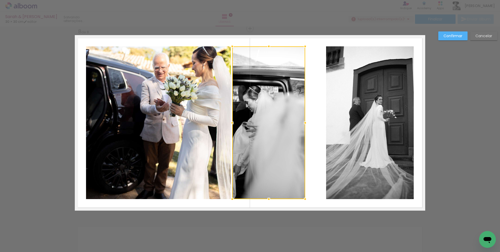
click at [284, 126] on div at bounding box center [268, 122] width 73 height 153
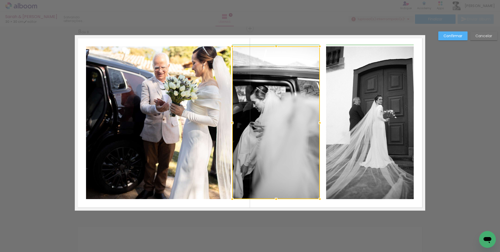
drag, startPoint x: 305, startPoint y: 123, endPoint x: 319, endPoint y: 123, distance: 14.1
click at [319, 123] on div at bounding box center [320, 122] width 10 height 10
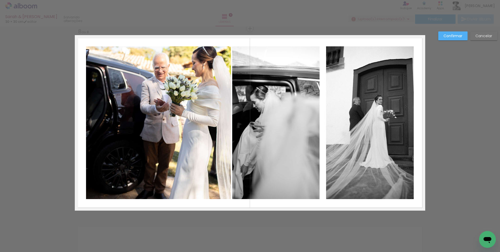
click at [342, 117] on quentale-photo at bounding box center [370, 122] width 88 height 153
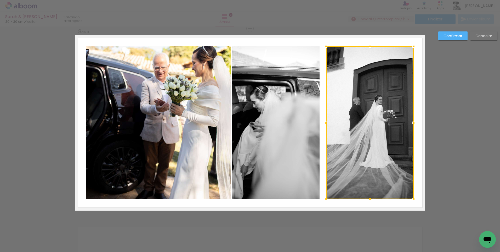
click at [342, 117] on div at bounding box center [370, 122] width 88 height 153
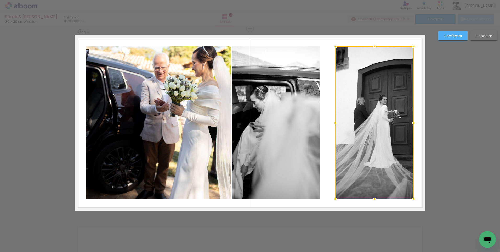
drag, startPoint x: 325, startPoint y: 122, endPoint x: 335, endPoint y: 122, distance: 9.7
click at [335, 122] on div at bounding box center [335, 122] width 10 height 10
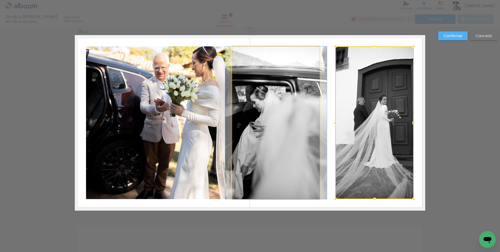
click at [286, 121] on quentale-photo at bounding box center [276, 122] width 88 height 153
click at [335, 121] on div at bounding box center [374, 122] width 78 height 153
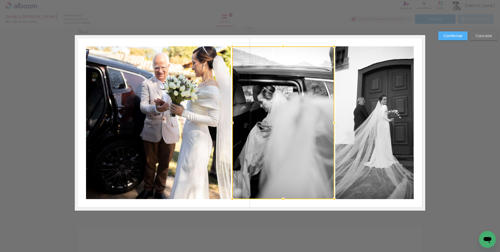
drag, startPoint x: 319, startPoint y: 123, endPoint x: 334, endPoint y: 123, distance: 14.4
click at [334, 123] on div at bounding box center [334, 122] width 10 height 10
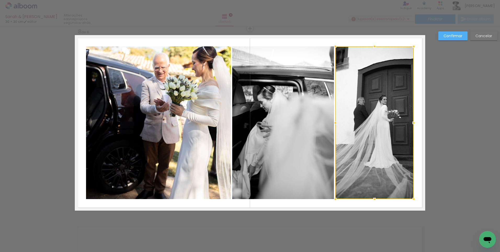
click at [333, 122] on div at bounding box center [335, 122] width 10 height 10
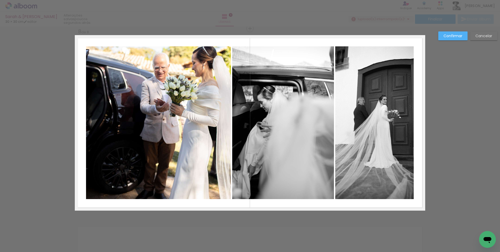
click at [357, 98] on quentale-photo at bounding box center [374, 122] width 78 height 153
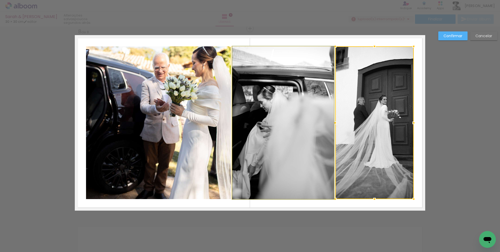
click at [247, 117] on quentale-photo at bounding box center [283, 122] width 102 height 153
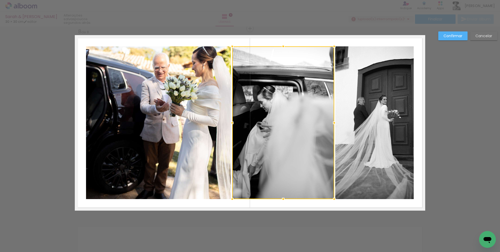
click at [232, 119] on div at bounding box center [232, 122] width 10 height 10
click at [232, 120] on div at bounding box center [232, 122] width 10 height 10
click at [248, 202] on quentale-layouter at bounding box center [250, 122] width 351 height 175
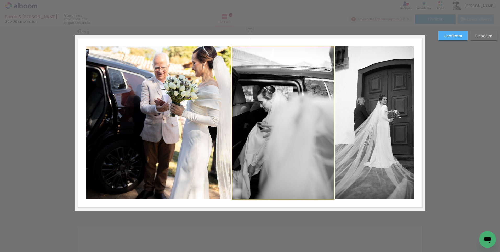
click at [283, 133] on quentale-photo at bounding box center [283, 122] width 102 height 153
click at [330, 121] on div at bounding box center [334, 122] width 10 height 10
click at [345, 206] on quentale-layouter at bounding box center [250, 122] width 351 height 175
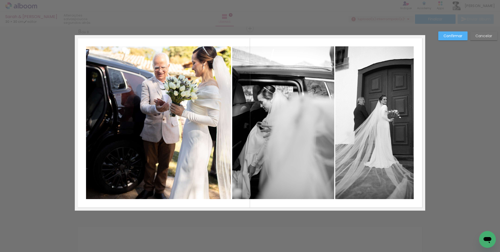
click at [341, 78] on quentale-photo at bounding box center [374, 122] width 78 height 153
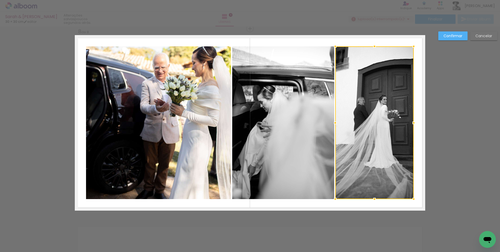
click at [341, 78] on div at bounding box center [374, 122] width 78 height 153
click at [335, 123] on div at bounding box center [335, 122] width 10 height 10
click at [331, 203] on div at bounding box center [335, 199] width 10 height 10
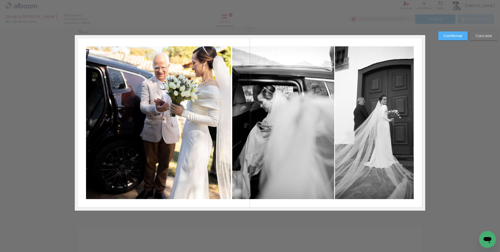
click at [210, 166] on quentale-photo at bounding box center [158, 122] width 145 height 153
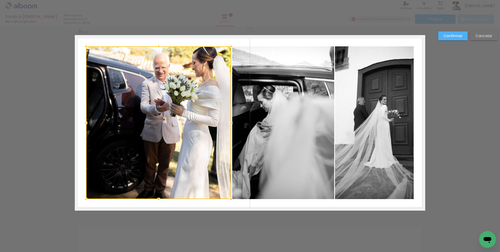
click at [229, 123] on div at bounding box center [231, 122] width 10 height 10
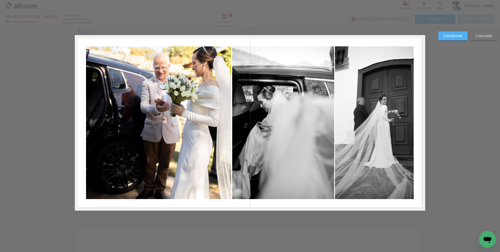
click at [332, 132] on quentale-photo at bounding box center [283, 122] width 102 height 153
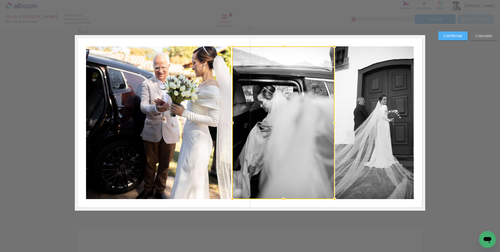
click at [308, 205] on quentale-layouter at bounding box center [250, 122] width 351 height 175
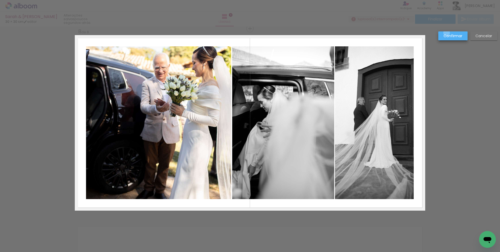
click at [447, 33] on paper-button "Confirmar" at bounding box center [452, 35] width 29 height 9
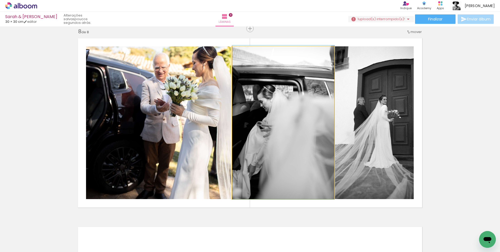
drag, startPoint x: 305, startPoint y: 87, endPoint x: 309, endPoint y: 77, distance: 10.3
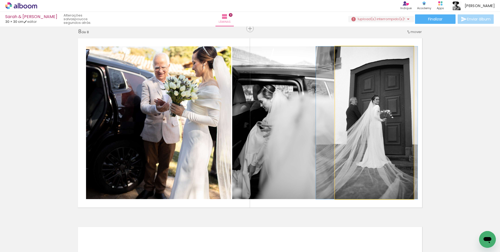
drag, startPoint x: 369, startPoint y: 86, endPoint x: 362, endPoint y: 86, distance: 7.6
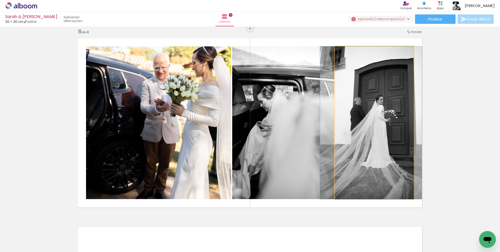
drag, startPoint x: 362, startPoint y: 86, endPoint x: 366, endPoint y: 86, distance: 4.2
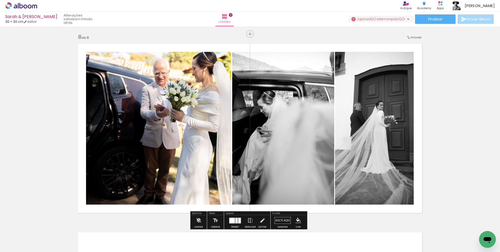
scroll to position [1299, 0]
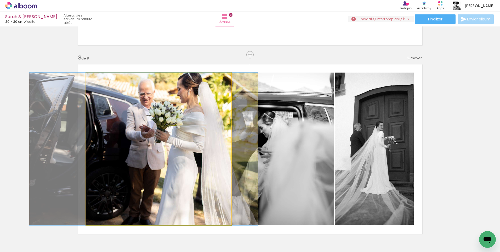
drag, startPoint x: 203, startPoint y: 115, endPoint x: 188, endPoint y: 113, distance: 15.0
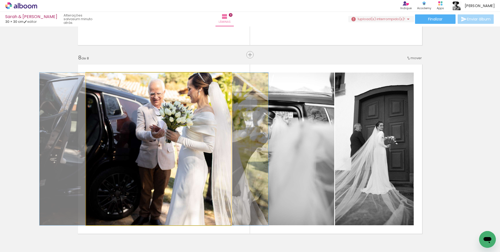
drag, startPoint x: 188, startPoint y: 113, endPoint x: 199, endPoint y: 113, distance: 10.2
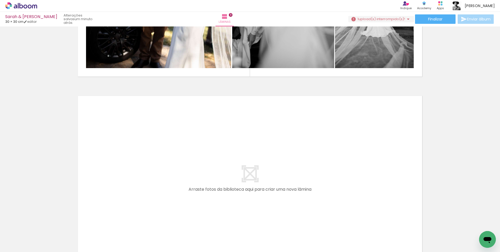
scroll to position [1482, 0]
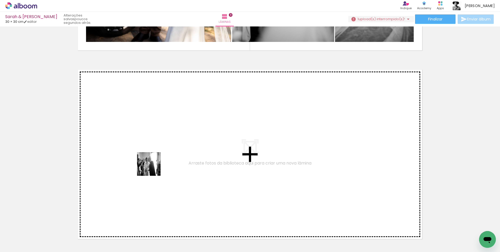
drag, startPoint x: 138, startPoint y: 239, endPoint x: 153, endPoint y: 168, distance: 72.5
click at [153, 168] on quentale-workspace at bounding box center [250, 126] width 500 height 252
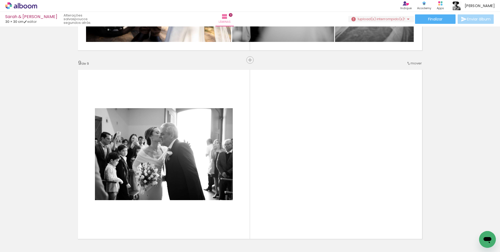
scroll to position [1513, 0]
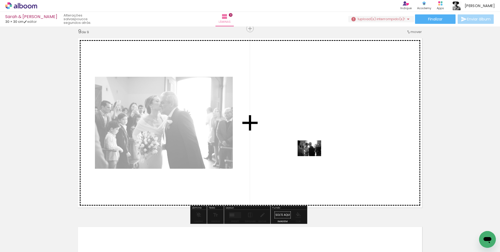
drag, startPoint x: 169, startPoint y: 237, endPoint x: 313, endPoint y: 156, distance: 165.1
click at [313, 156] on quentale-workspace at bounding box center [250, 126] width 500 height 252
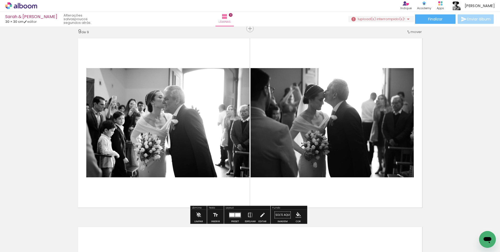
click at [227, 216] on paper-button "Preset" at bounding box center [235, 216] width 17 height 13
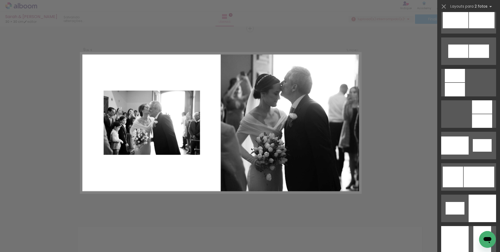
scroll to position [654, 0]
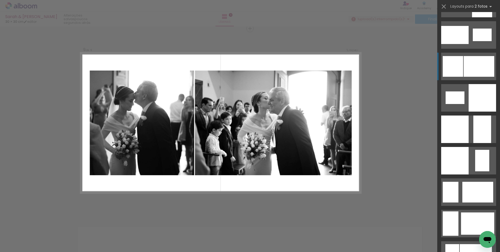
click at [469, 241] on quentale-layouter at bounding box center [468, 254] width 55 height 27
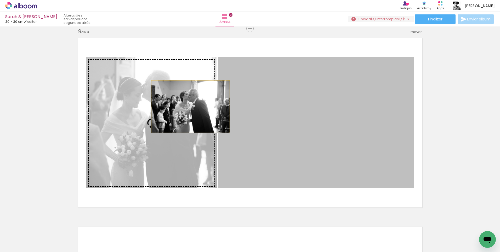
drag, startPoint x: 305, startPoint y: 109, endPoint x: 189, endPoint y: 106, distance: 116.4
click at [0, 0] on slot at bounding box center [0, 0] width 0 height 0
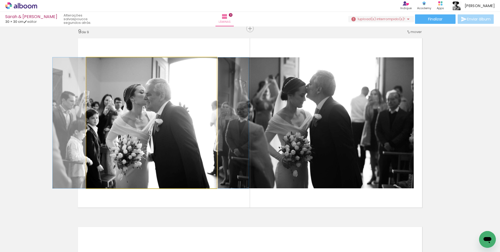
drag, startPoint x: 176, startPoint y: 111, endPoint x: 175, endPoint y: 100, distance: 10.2
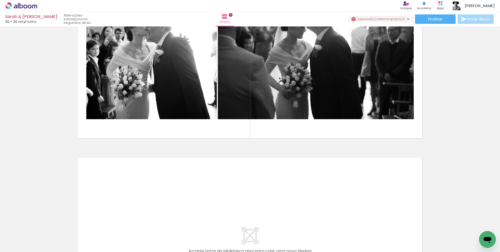
scroll to position [1592, 0]
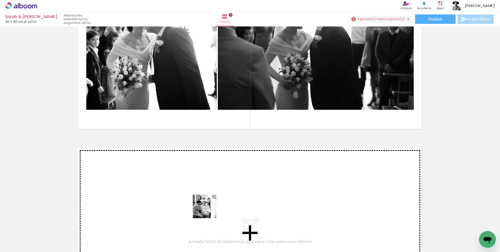
drag, startPoint x: 200, startPoint y: 236, endPoint x: 209, endPoint y: 209, distance: 28.4
click at [209, 209] on quentale-workspace at bounding box center [250, 126] width 500 height 252
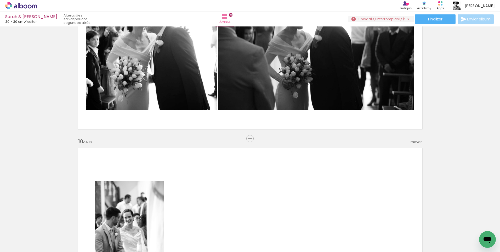
scroll to position [1702, 0]
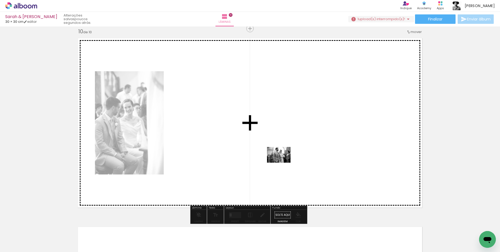
drag, startPoint x: 351, startPoint y: 237, endPoint x: 283, endPoint y: 162, distance: 101.3
click at [283, 162] on quentale-workspace at bounding box center [250, 126] width 500 height 252
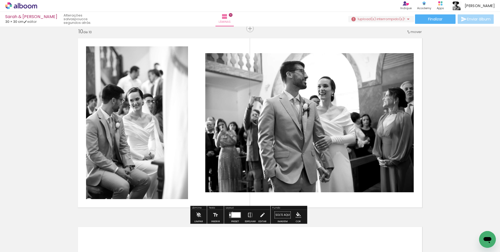
click at [231, 211] on div at bounding box center [235, 215] width 14 height 10
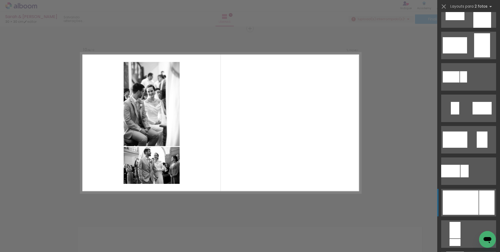
scroll to position [131, 0]
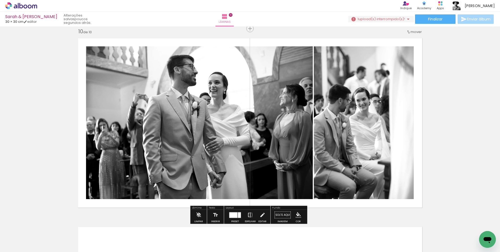
click at [252, 212] on paper-button "Espelhar" at bounding box center [251, 216] width 14 height 13
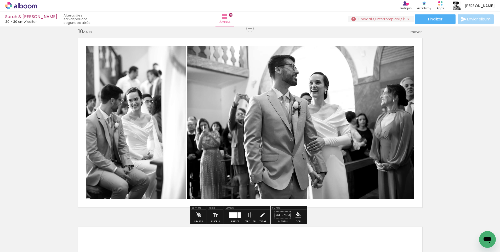
click at [252, 213] on paper-button "Espelhar" at bounding box center [251, 216] width 14 height 13
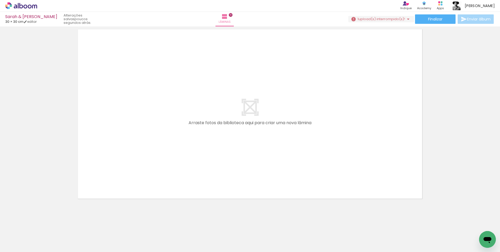
scroll to position [1900, 0]
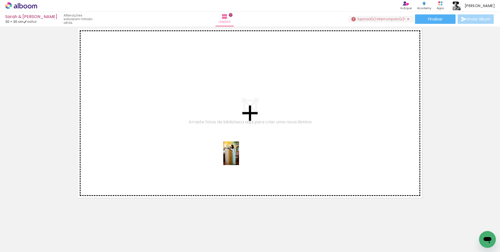
drag, startPoint x: 233, startPoint y: 237, endPoint x: 267, endPoint y: 238, distance: 33.5
click at [239, 156] on quentale-workspace at bounding box center [250, 126] width 500 height 252
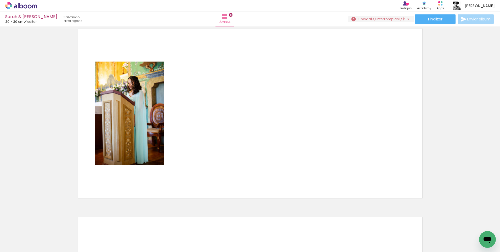
scroll to position [1890, 0]
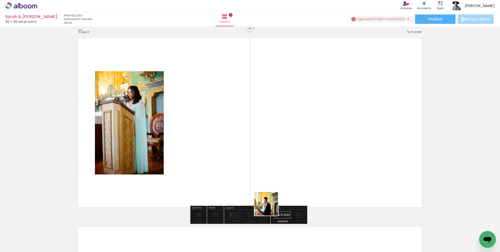
drag, startPoint x: 263, startPoint y: 238, endPoint x: 292, endPoint y: 119, distance: 122.6
click at [292, 119] on quentale-workspace at bounding box center [250, 126] width 500 height 252
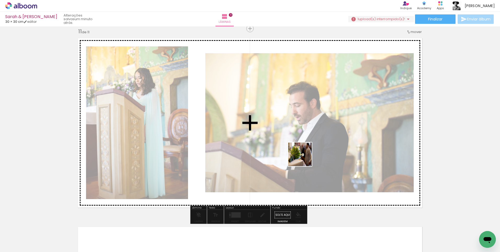
drag, startPoint x: 301, startPoint y: 195, endPoint x: 305, endPoint y: 137, distance: 58.3
click at [305, 137] on quentale-workspace at bounding box center [250, 126] width 500 height 252
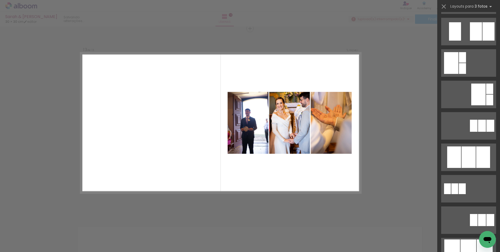
scroll to position [2695, 0]
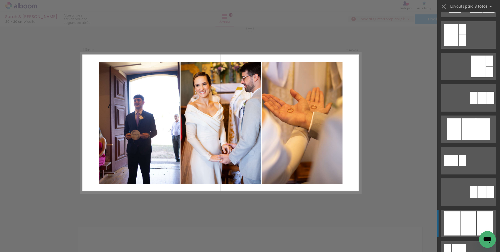
click at [472, 140] on div at bounding box center [469, 128] width 14 height 21
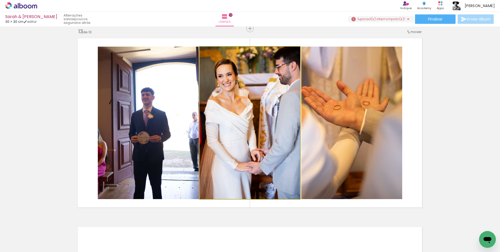
drag, startPoint x: 280, startPoint y: 114, endPoint x: 267, endPoint y: 111, distance: 12.5
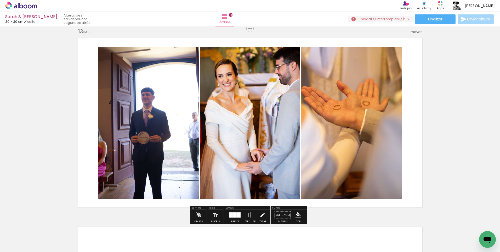
click at [170, 130] on quentale-photo at bounding box center [148, 123] width 101 height 152
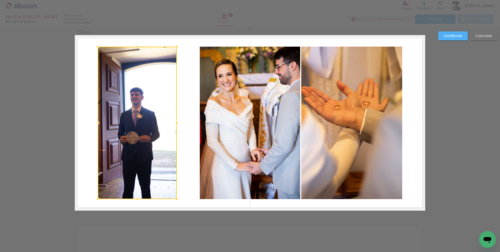
drag, startPoint x: 197, startPoint y: 123, endPoint x: 175, endPoint y: 121, distance: 22.1
click at [175, 121] on div at bounding box center [177, 122] width 10 height 10
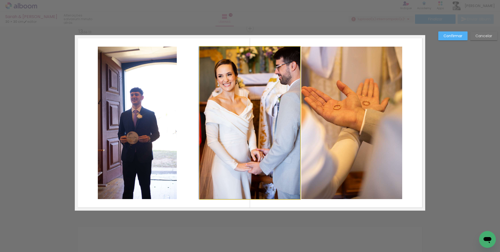
click at [235, 121] on quentale-photo at bounding box center [250, 123] width 100 height 152
click at [177, 121] on div at bounding box center [137, 123] width 79 height 152
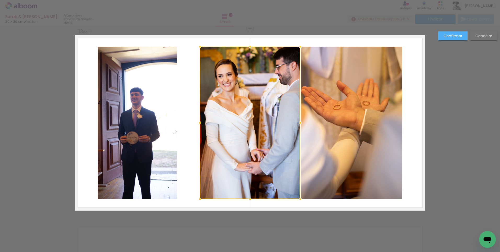
click at [235, 121] on div at bounding box center [250, 123] width 100 height 152
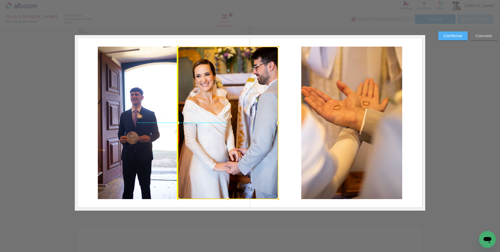
drag, startPoint x: 235, startPoint y: 121, endPoint x: 219, endPoint y: 119, distance: 16.1
click at [219, 119] on div at bounding box center [228, 123] width 100 height 152
click at [244, 121] on div at bounding box center [228, 123] width 100 height 152
click at [229, 122] on div at bounding box center [228, 123] width 100 height 152
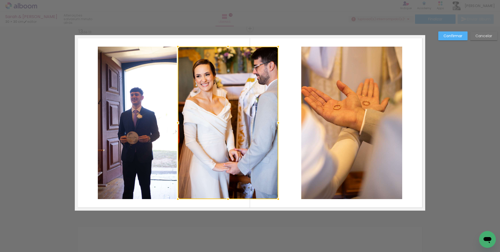
click at [229, 122] on div at bounding box center [228, 123] width 100 height 152
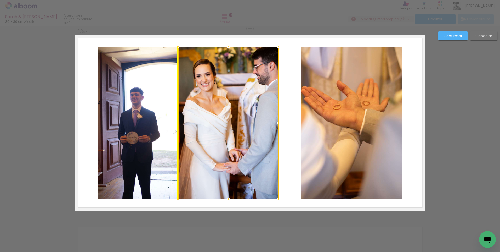
click at [222, 120] on div at bounding box center [228, 123] width 100 height 152
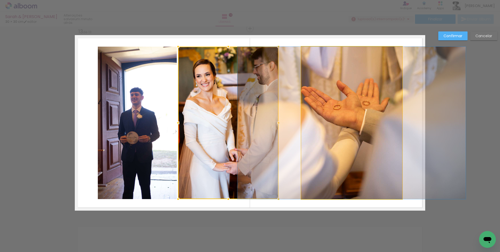
click at [307, 117] on quentale-photo at bounding box center [351, 123] width 101 height 152
click at [279, 117] on div at bounding box center [228, 123] width 100 height 152
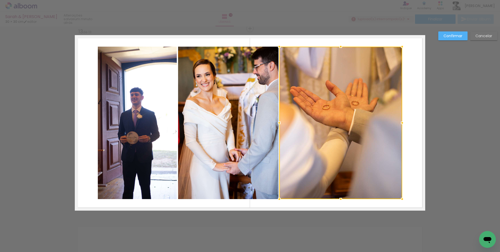
drag, startPoint x: 299, startPoint y: 124, endPoint x: 276, endPoint y: 125, distance: 22.8
click at [276, 125] on div at bounding box center [279, 122] width 10 height 10
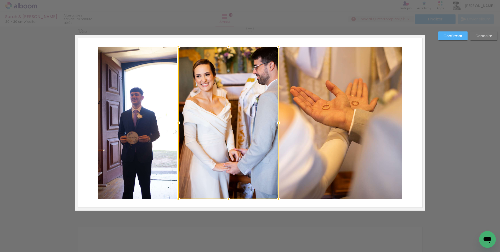
click at [178, 122] on div at bounding box center [178, 122] width 10 height 10
click at [318, 205] on quentale-layouter at bounding box center [250, 122] width 351 height 175
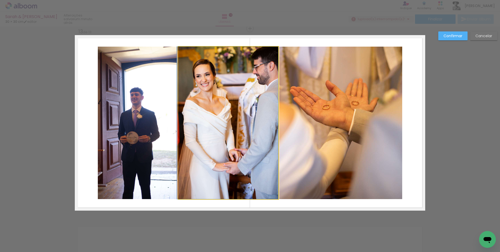
click at [256, 137] on quentale-photo at bounding box center [228, 123] width 100 height 152
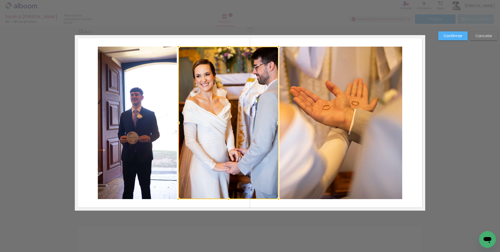
click at [256, 137] on div at bounding box center [228, 123] width 100 height 152
click at [177, 122] on div at bounding box center [178, 122] width 10 height 10
click at [289, 203] on quentale-layouter at bounding box center [250, 122] width 351 height 175
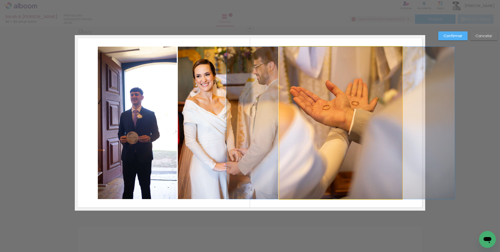
click at [285, 65] on quentale-photo at bounding box center [340, 123] width 123 height 152
click at [279, 65] on div at bounding box center [228, 123] width 101 height 152
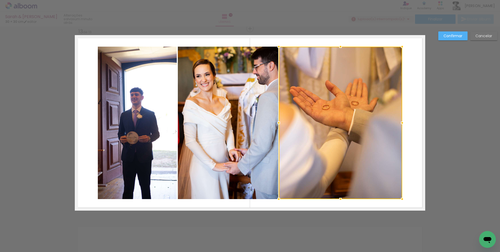
click at [275, 122] on div at bounding box center [279, 122] width 10 height 10
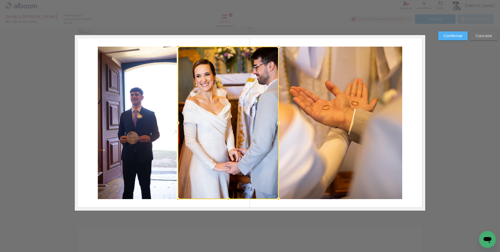
click at [275, 204] on div at bounding box center [278, 199] width 10 height 10
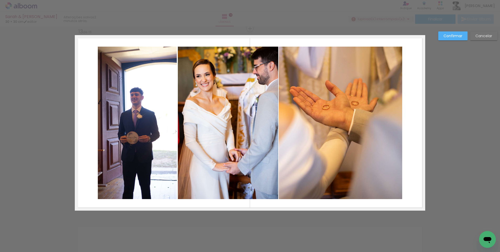
click at [466, 36] on paper-button "Confirmar" at bounding box center [452, 35] width 29 height 9
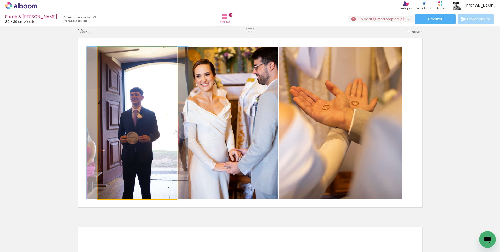
click at [119, 115] on quentale-photo at bounding box center [137, 123] width 79 height 152
click at [0, 0] on div at bounding box center [0, 0] width 0 height 0
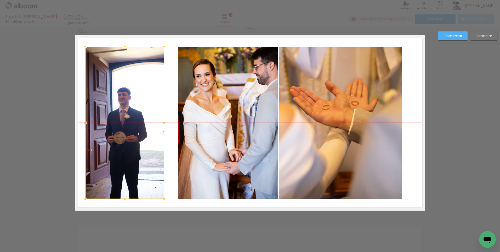
drag, startPoint x: 129, startPoint y: 115, endPoint x: 116, endPoint y: 112, distance: 12.9
click at [116, 112] on div at bounding box center [124, 123] width 79 height 152
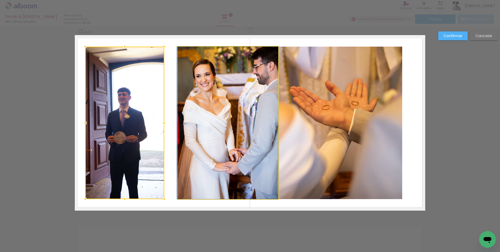
click at [206, 130] on quentale-photo at bounding box center [228, 123] width 101 height 152
click at [164, 130] on div at bounding box center [124, 123] width 79 height 152
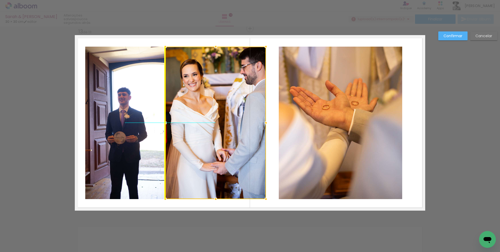
drag, startPoint x: 206, startPoint y: 130, endPoint x: 195, endPoint y: 129, distance: 11.5
click at [195, 129] on div at bounding box center [215, 123] width 101 height 152
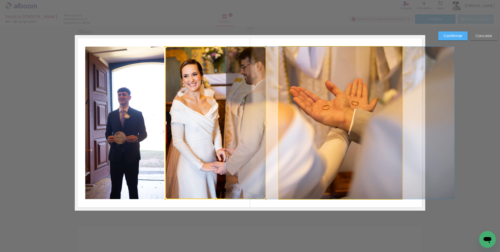
click at [297, 130] on quentale-photo at bounding box center [340, 123] width 123 height 152
click at [266, 130] on div at bounding box center [215, 123] width 101 height 152
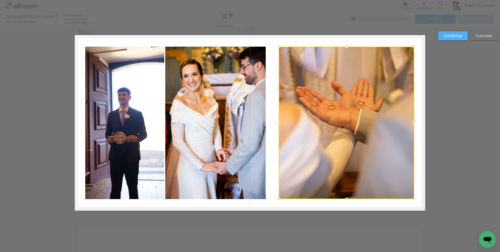
drag, startPoint x: 401, startPoint y: 122, endPoint x: 412, endPoint y: 122, distance: 11.0
click at [412, 122] on div at bounding box center [414, 122] width 10 height 10
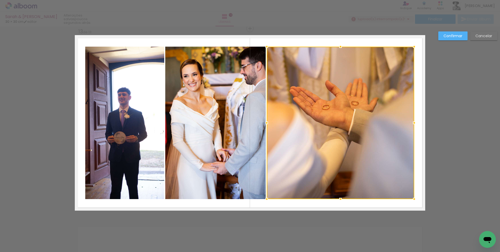
drag, startPoint x: 277, startPoint y: 122, endPoint x: 265, endPoint y: 121, distance: 12.0
click at [265, 121] on div at bounding box center [267, 122] width 10 height 10
click at [309, 202] on quentale-layouter at bounding box center [250, 122] width 351 height 175
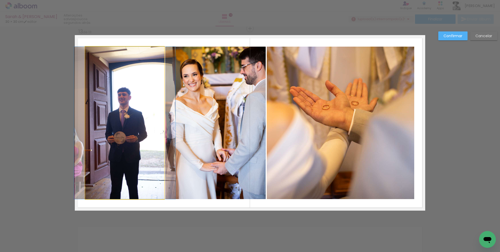
click at [91, 119] on quentale-photo at bounding box center [124, 123] width 79 height 152
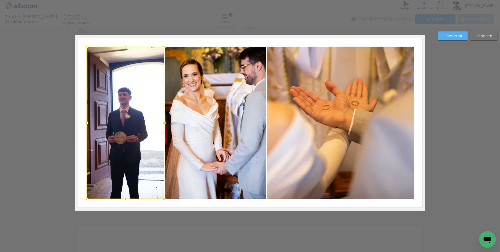
click at [86, 122] on div at bounding box center [86, 122] width 10 height 10
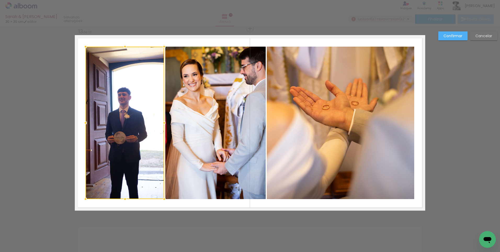
click at [83, 123] on div at bounding box center [85, 122] width 10 height 10
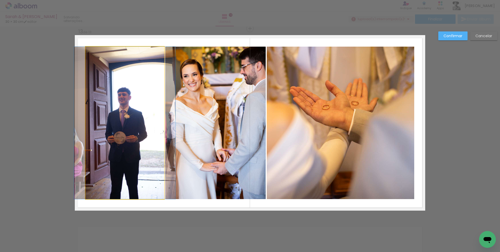
click at [86, 122] on quentale-photo at bounding box center [125, 123] width 79 height 152
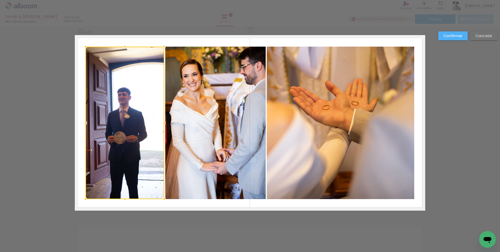
click at [370, 119] on quentale-photo at bounding box center [341, 123] width 148 height 152
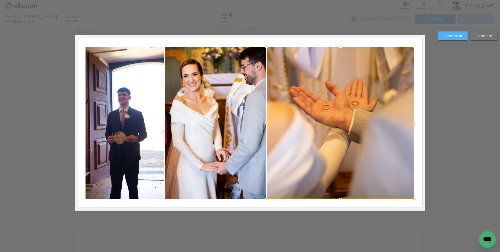
click at [414, 101] on quentale-layouter at bounding box center [250, 122] width 351 height 175
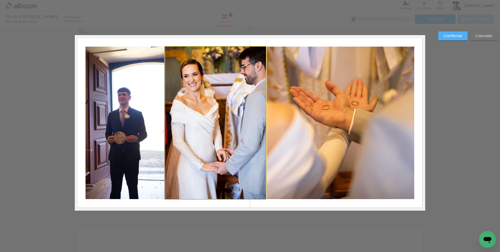
drag, startPoint x: 238, startPoint y: 100, endPoint x: 232, endPoint y: 100, distance: 6.0
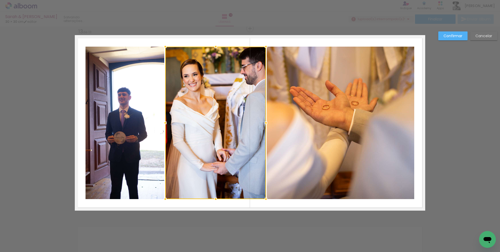
click at [0, 0] on slot "Confirmar" at bounding box center [0, 0] width 0 height 0
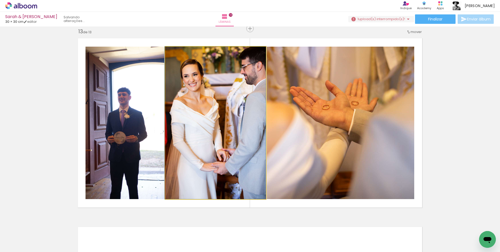
drag, startPoint x: 236, startPoint y: 96, endPoint x: 211, endPoint y: 96, distance: 25.1
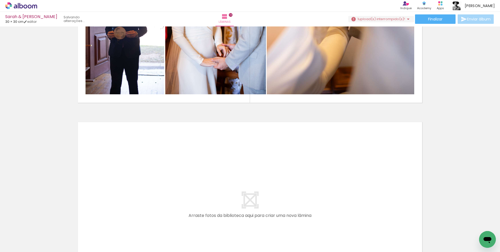
scroll to position [2424, 0]
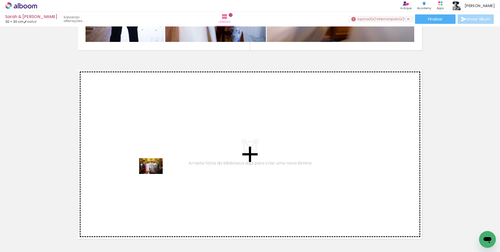
drag, startPoint x: 102, startPoint y: 238, endPoint x: 155, endPoint y: 174, distance: 83.1
click at [155, 174] on quentale-workspace at bounding box center [250, 126] width 500 height 252
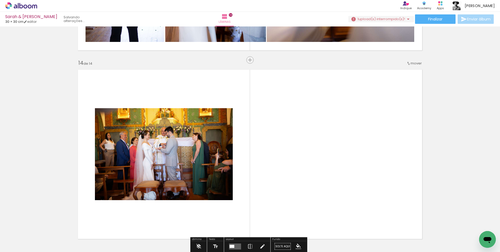
scroll to position [2455, 0]
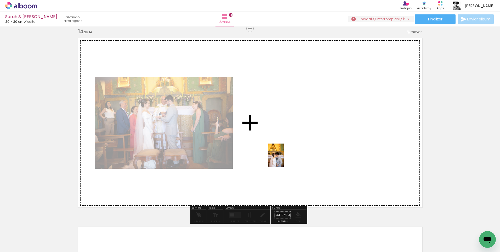
drag, startPoint x: 142, startPoint y: 233, endPoint x: 284, endPoint y: 159, distance: 159.7
click at [284, 159] on quentale-workspace at bounding box center [250, 126] width 500 height 252
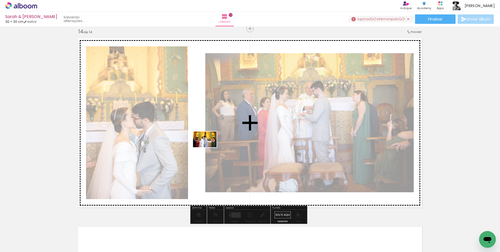
drag, startPoint x: 162, startPoint y: 234, endPoint x: 209, endPoint y: 147, distance: 98.6
click at [209, 147] on quentale-workspace at bounding box center [250, 126] width 500 height 252
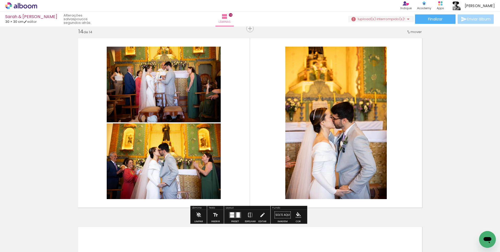
click at [231, 214] on div at bounding box center [232, 213] width 4 height 2
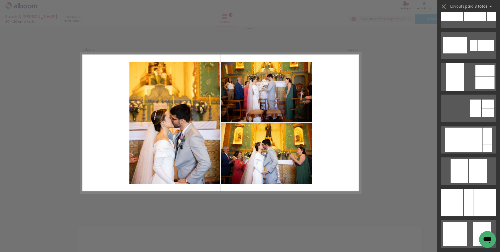
scroll to position [733, 0]
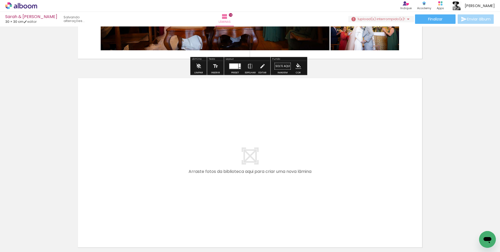
scroll to position [2638, 0]
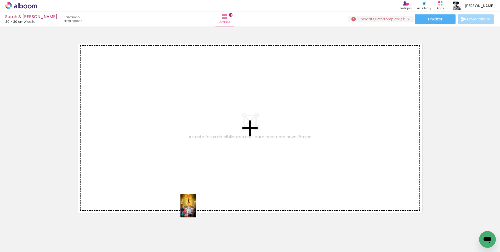
drag, startPoint x: 189, startPoint y: 240, endPoint x: 196, endPoint y: 209, distance: 31.7
click at [196, 209] on quentale-workspace at bounding box center [250, 126] width 500 height 252
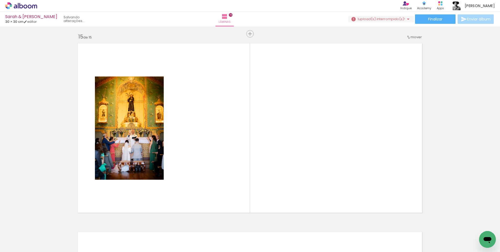
scroll to position [2644, 0]
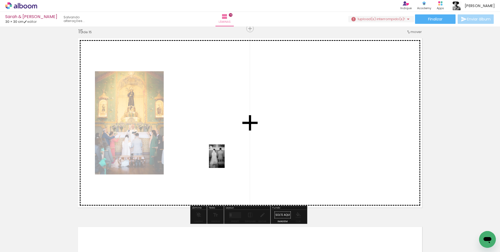
drag, startPoint x: 227, startPoint y: 219, endPoint x: 225, endPoint y: 160, distance: 59.2
click at [225, 160] on quentale-workspace at bounding box center [250, 126] width 500 height 252
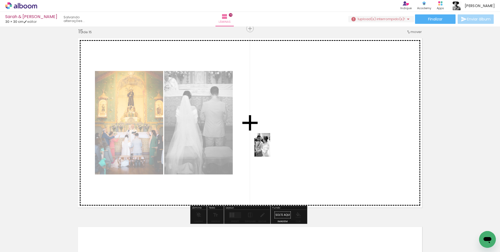
drag, startPoint x: 254, startPoint y: 242, endPoint x: 272, endPoint y: 145, distance: 98.4
click at [272, 145] on quentale-workspace at bounding box center [250, 126] width 500 height 252
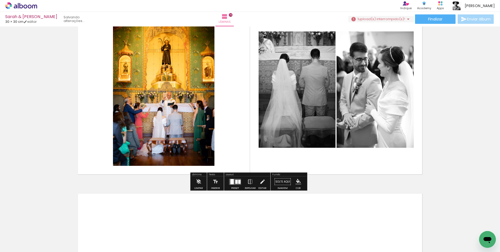
scroll to position [2696, 0]
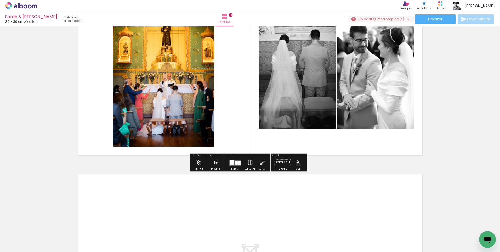
click at [235, 163] on div at bounding box center [236, 162] width 2 height 4
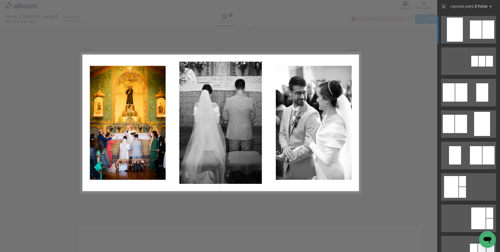
scroll to position [2644, 0]
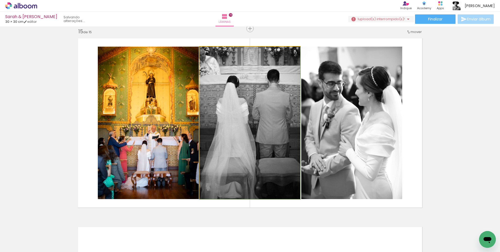
drag, startPoint x: 265, startPoint y: 134, endPoint x: 252, endPoint y: 132, distance: 12.6
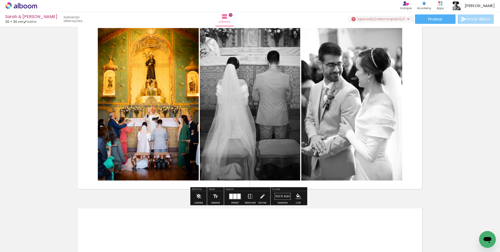
scroll to position [2618, 0]
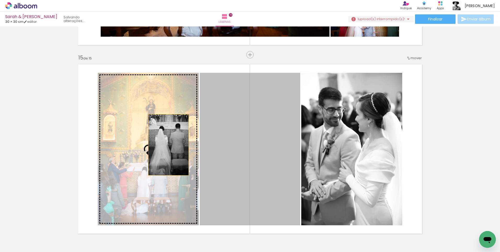
drag, startPoint x: 221, startPoint y: 145, endPoint x: 167, endPoint y: 145, distance: 53.9
click at [0, 0] on slot at bounding box center [0, 0] width 0 height 0
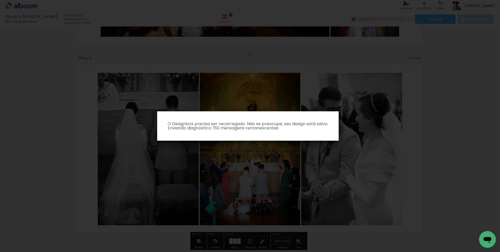
scroll to position [2644, 0]
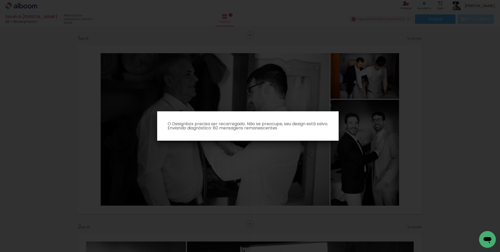
scroll to position [0, 449]
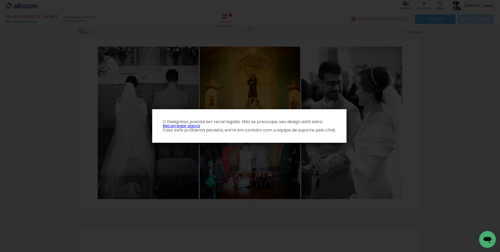
click at [181, 125] on link "Recarregar agora" at bounding box center [181, 126] width 37 height 6
